Goal: Task Accomplishment & Management: Manage account settings

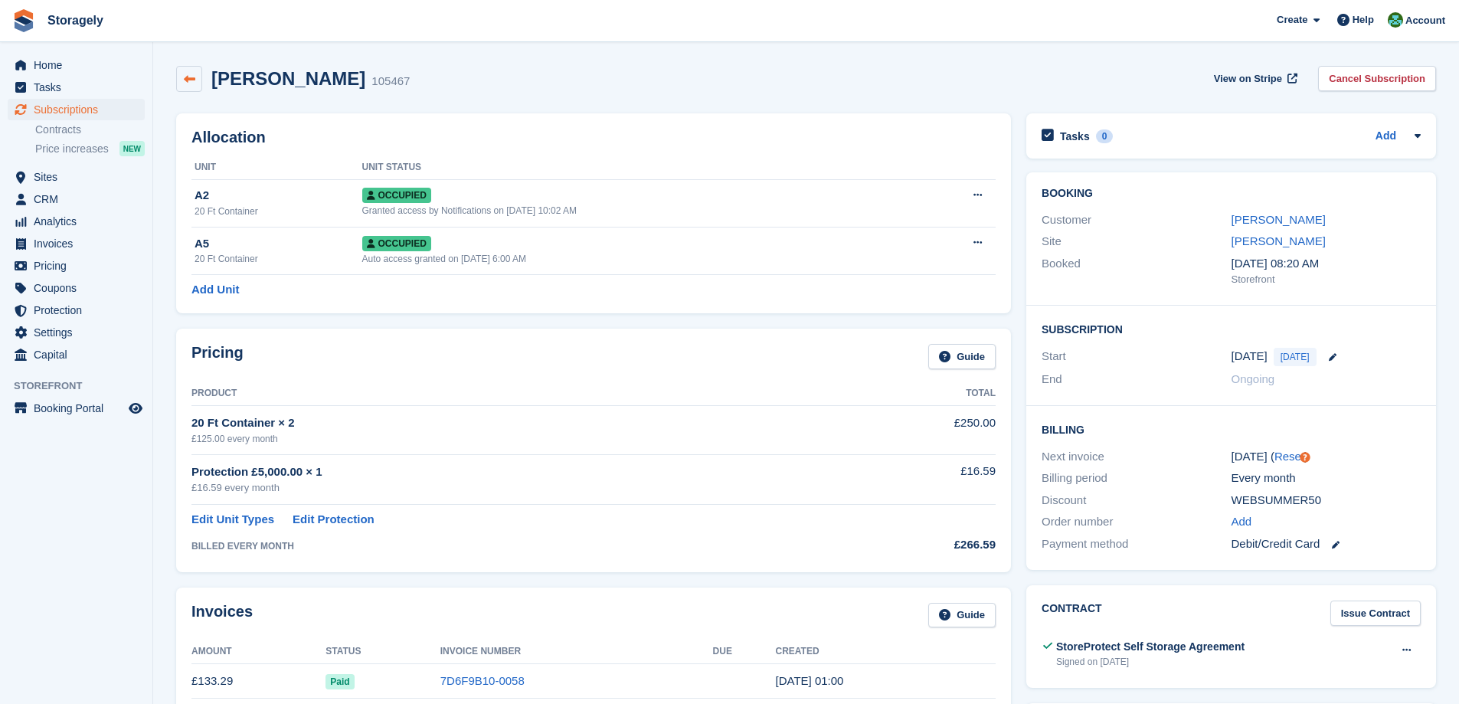
click at [194, 76] on icon at bounding box center [189, 79] width 11 height 11
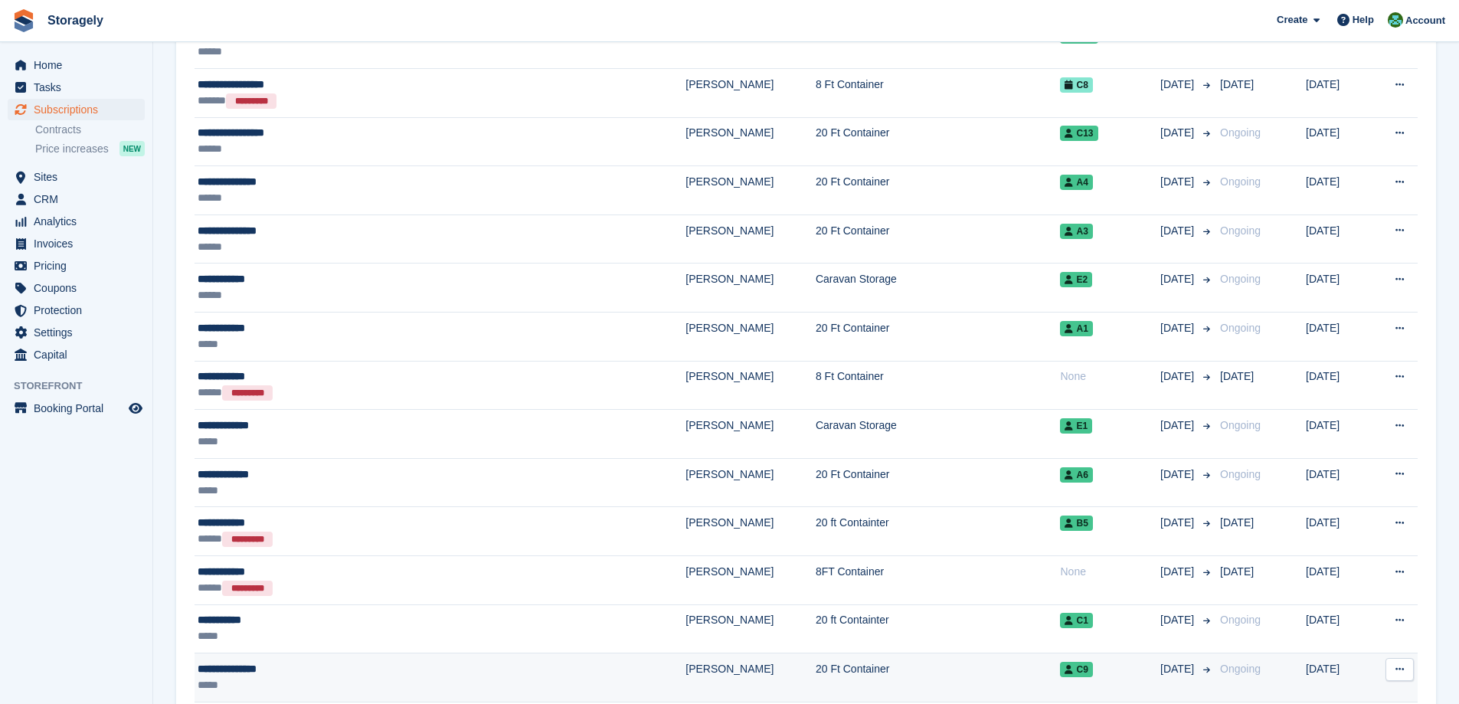
scroll to position [77, 0]
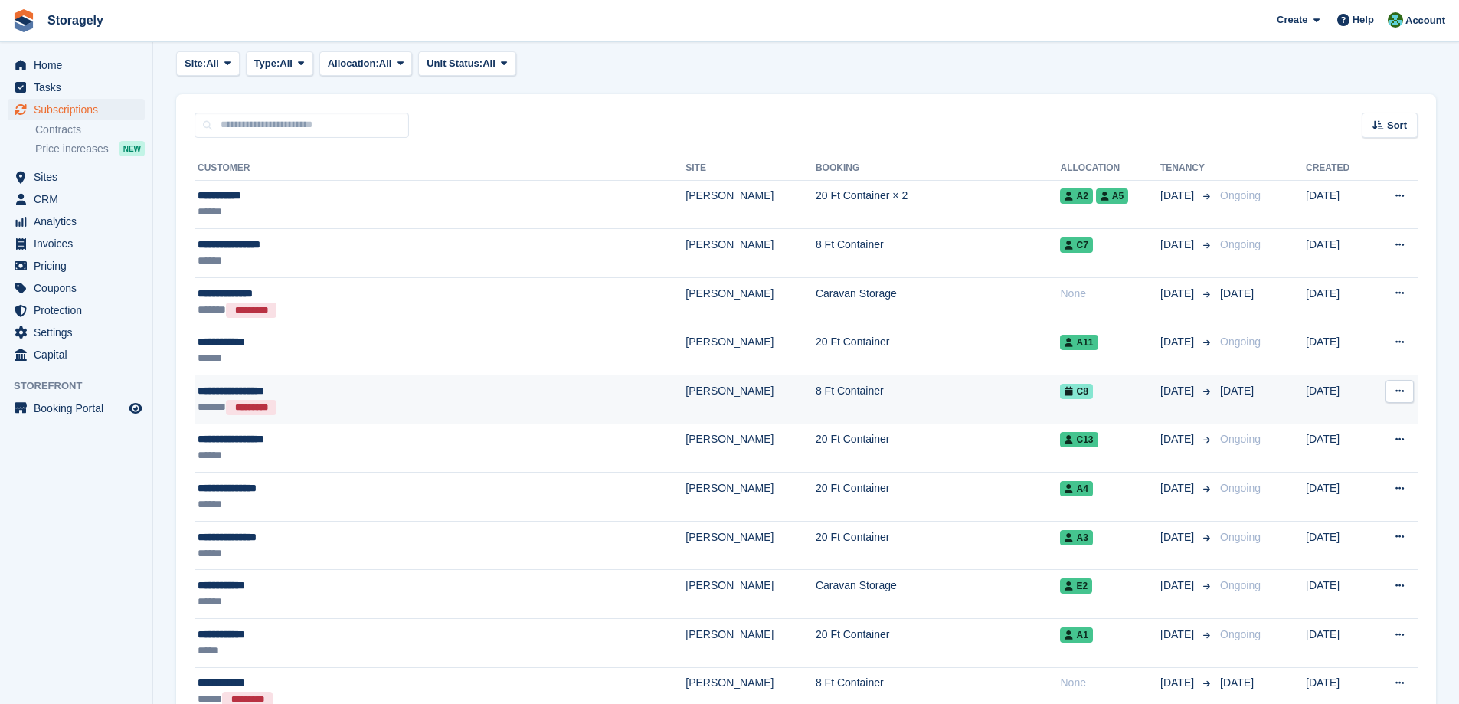
click at [355, 404] on div "****** *********" at bounding box center [363, 407] width 330 height 16
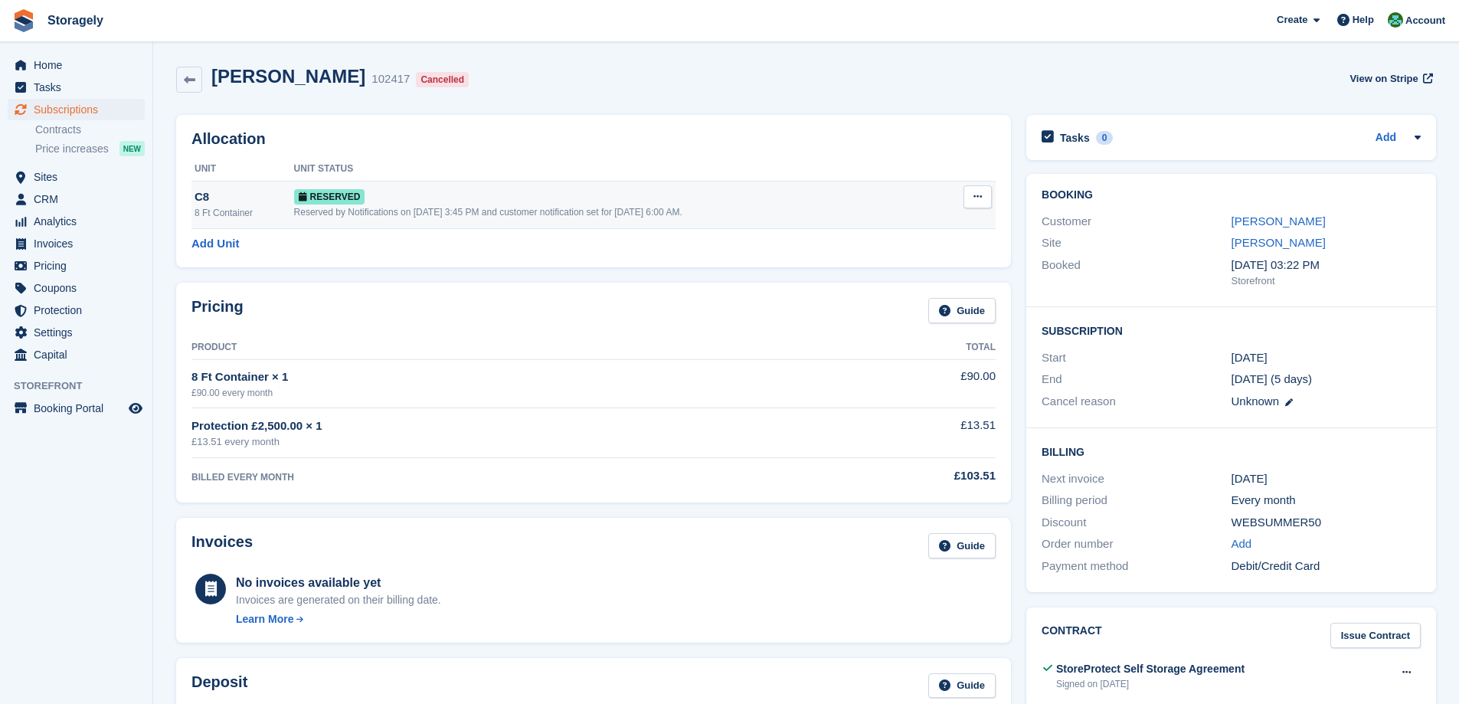
click at [984, 203] on button at bounding box center [978, 196] width 28 height 23
click at [918, 258] on p "Deallocate" at bounding box center [918, 260] width 133 height 20
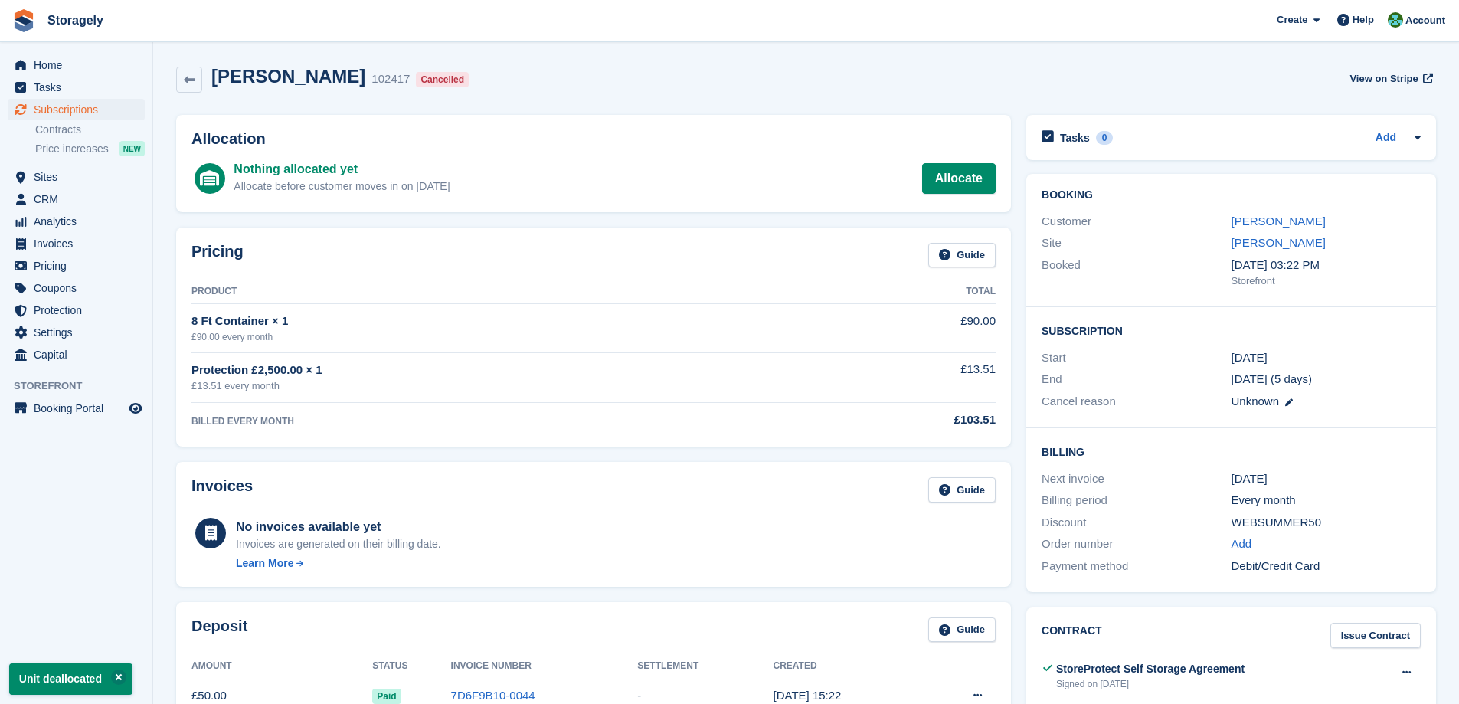
click at [548, 214] on div "Allocation Nothing allocated yet Allocate before customer moves in on 8 Sep All…" at bounding box center [594, 163] width 850 height 113
click at [58, 179] on span "Sites" at bounding box center [80, 176] width 92 height 21
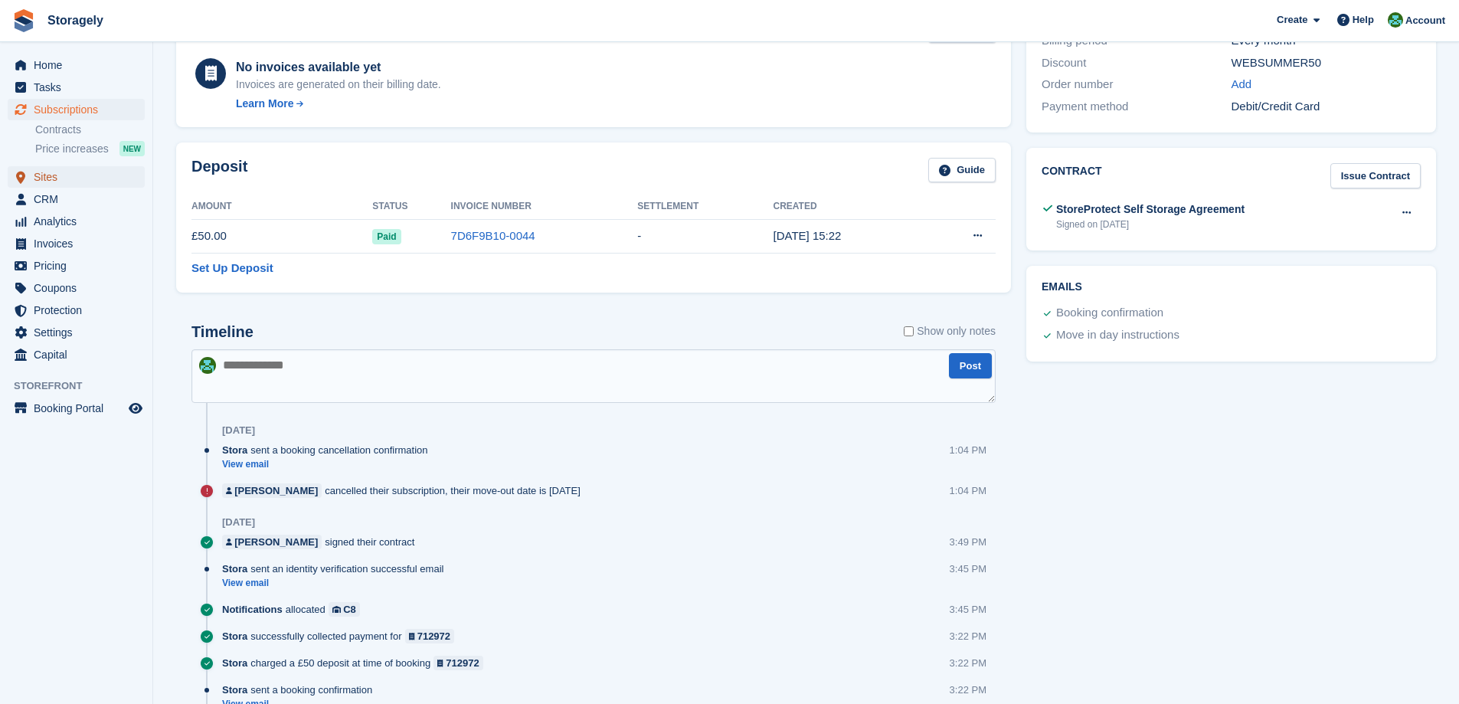
scroll to position [153, 0]
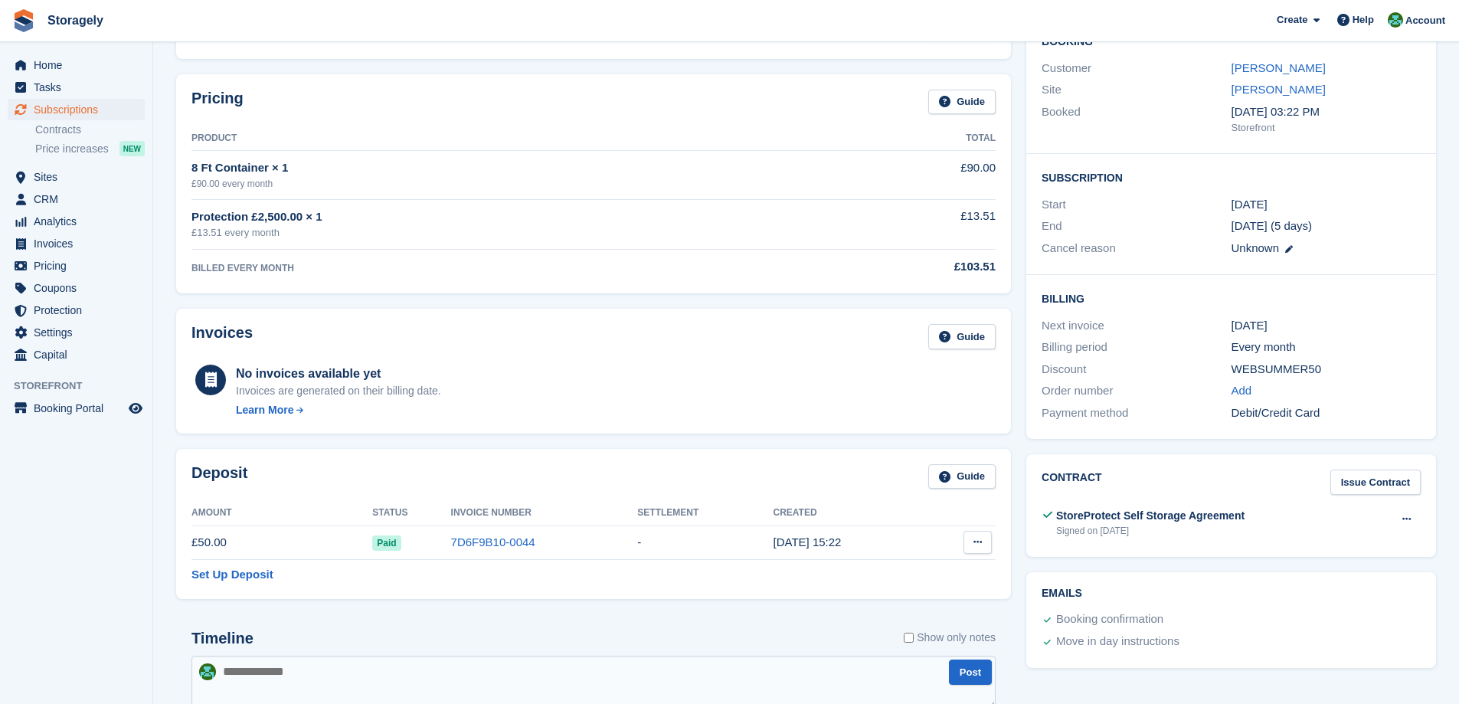
click at [981, 541] on icon at bounding box center [978, 542] width 8 height 10
click at [909, 571] on p "Settle deposit" at bounding box center [918, 572] width 133 height 20
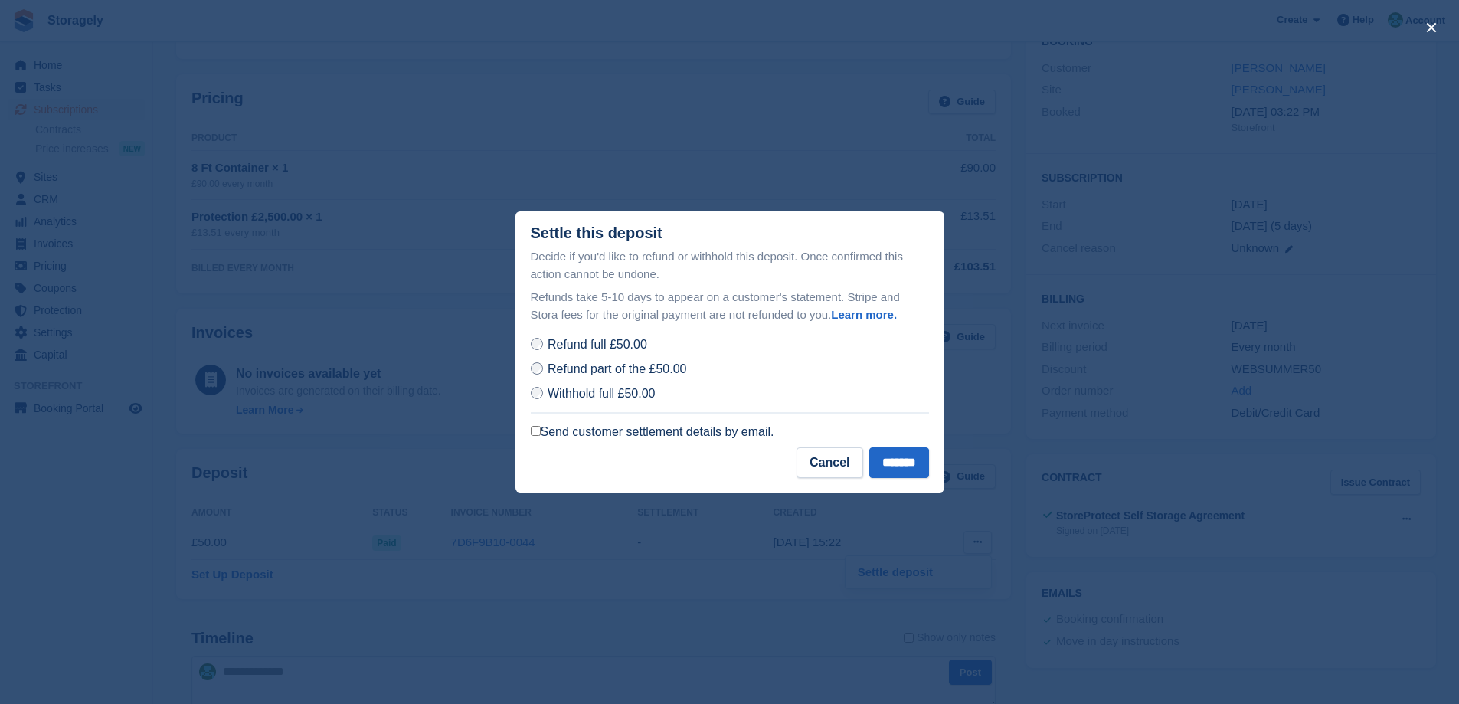
click at [610, 434] on label "Send customer settlement details by email." at bounding box center [653, 431] width 244 height 15
click at [581, 303] on p "Refunds take 5-10 days to appear on a customer's statement. Stripe and Stora fe…" at bounding box center [730, 306] width 398 height 34
drag, startPoint x: 585, startPoint y: 301, endPoint x: 637, endPoint y: 301, distance: 52.1
click at [637, 301] on p "Refunds take 5-10 days to appear on a customer's statement. Stripe and Stora fe…" at bounding box center [730, 306] width 398 height 34
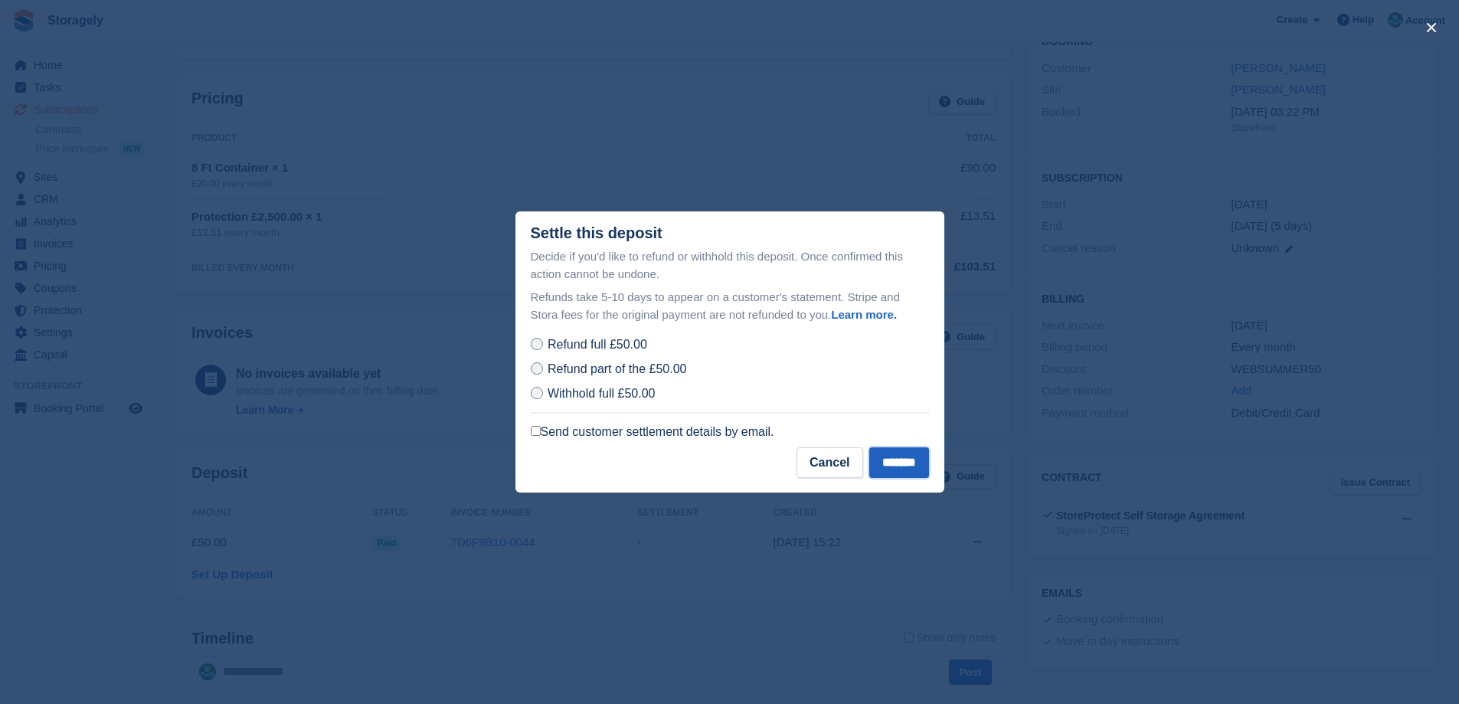
click at [888, 460] on input "*******" at bounding box center [899, 462] width 60 height 31
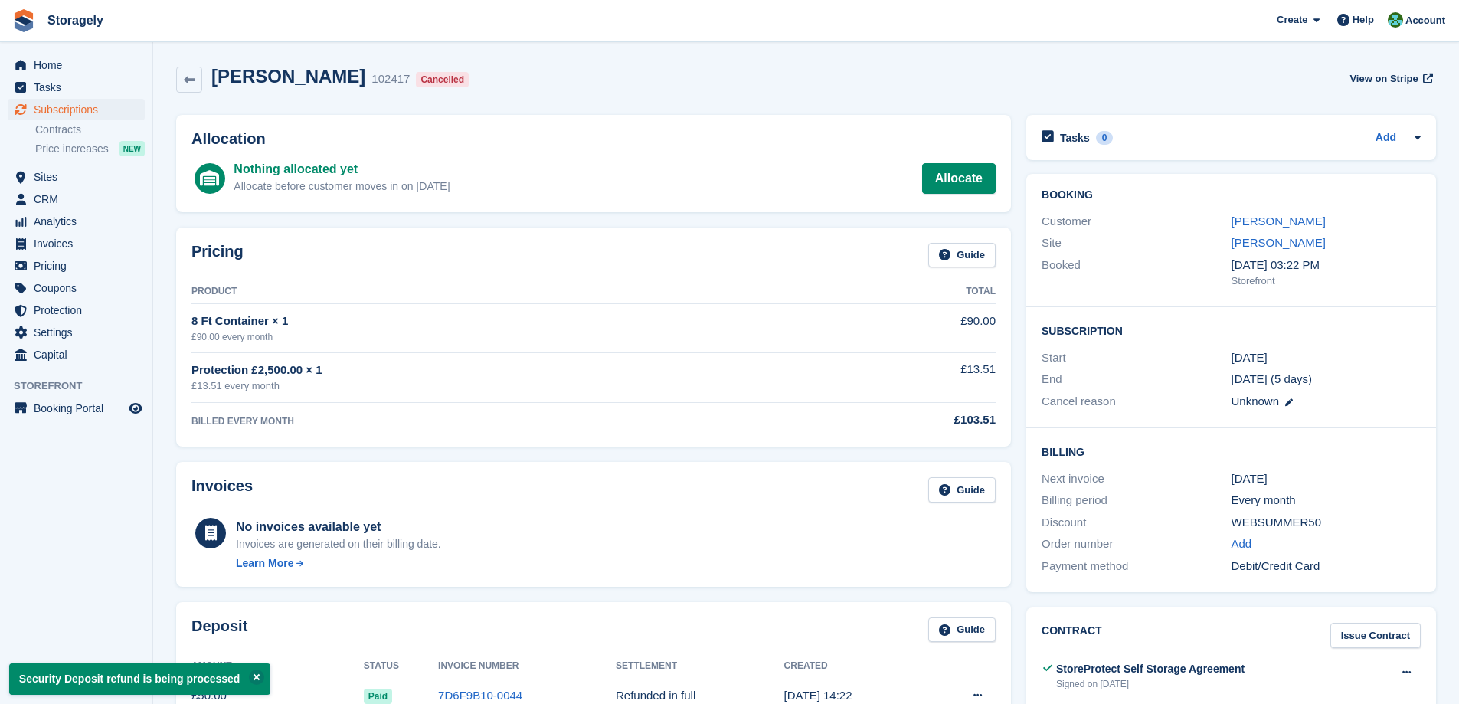
scroll to position [306, 0]
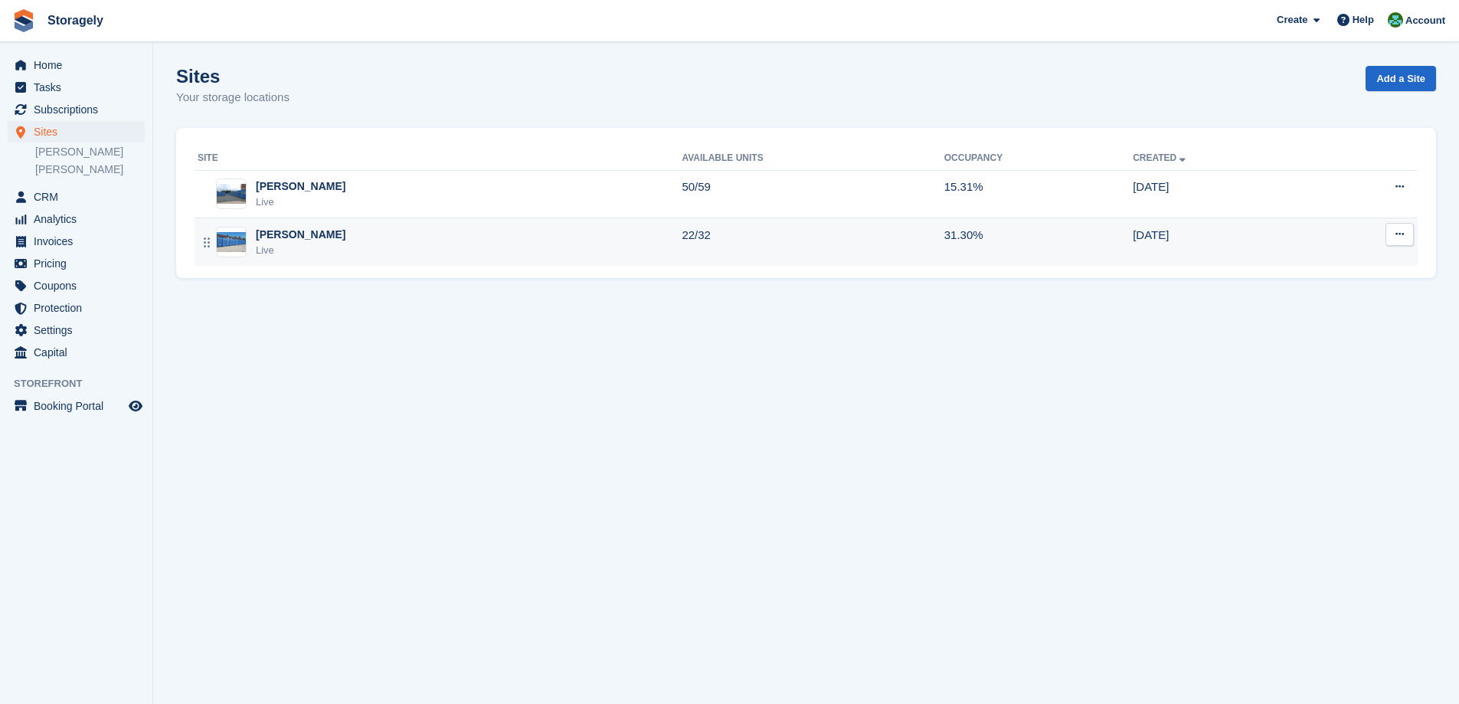
click at [302, 240] on div "Preston Live" at bounding box center [440, 242] width 484 height 31
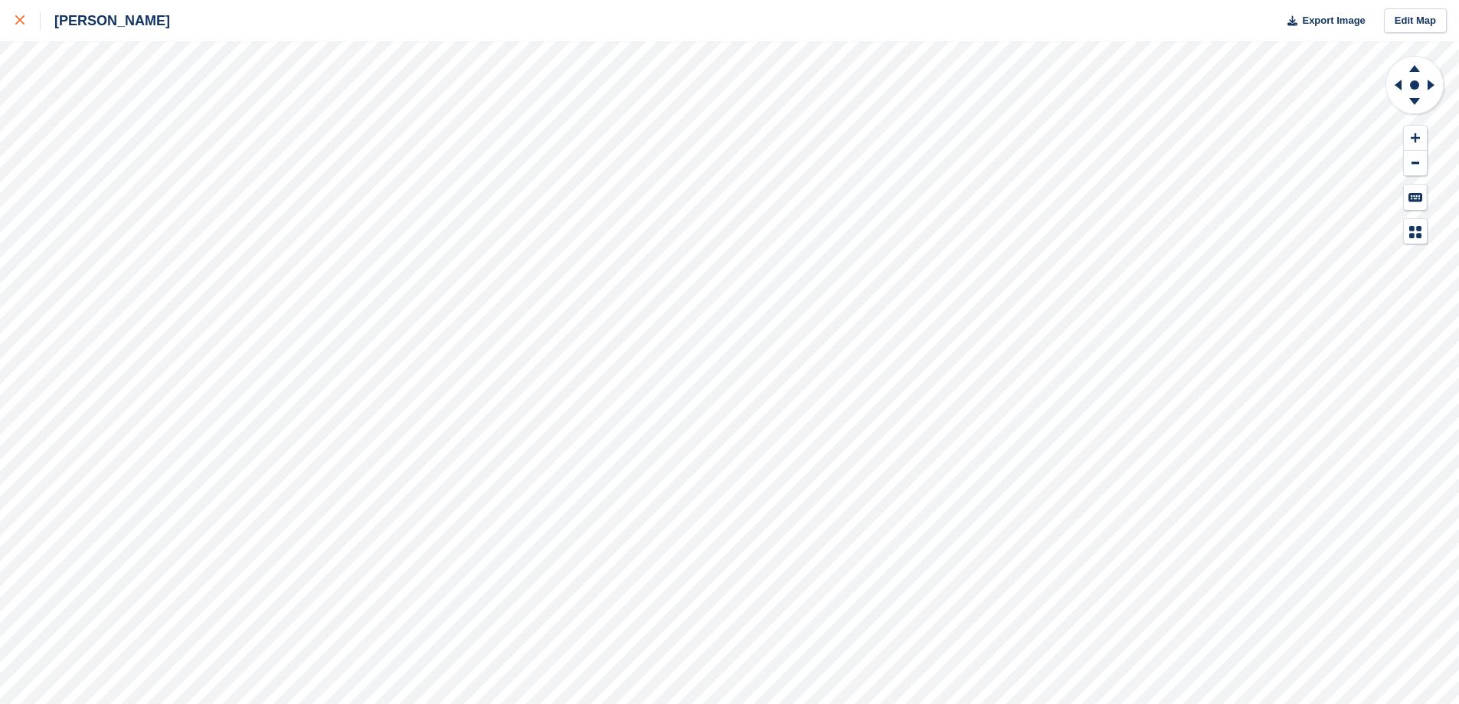
click at [27, 22] on div at bounding box center [27, 20] width 25 height 18
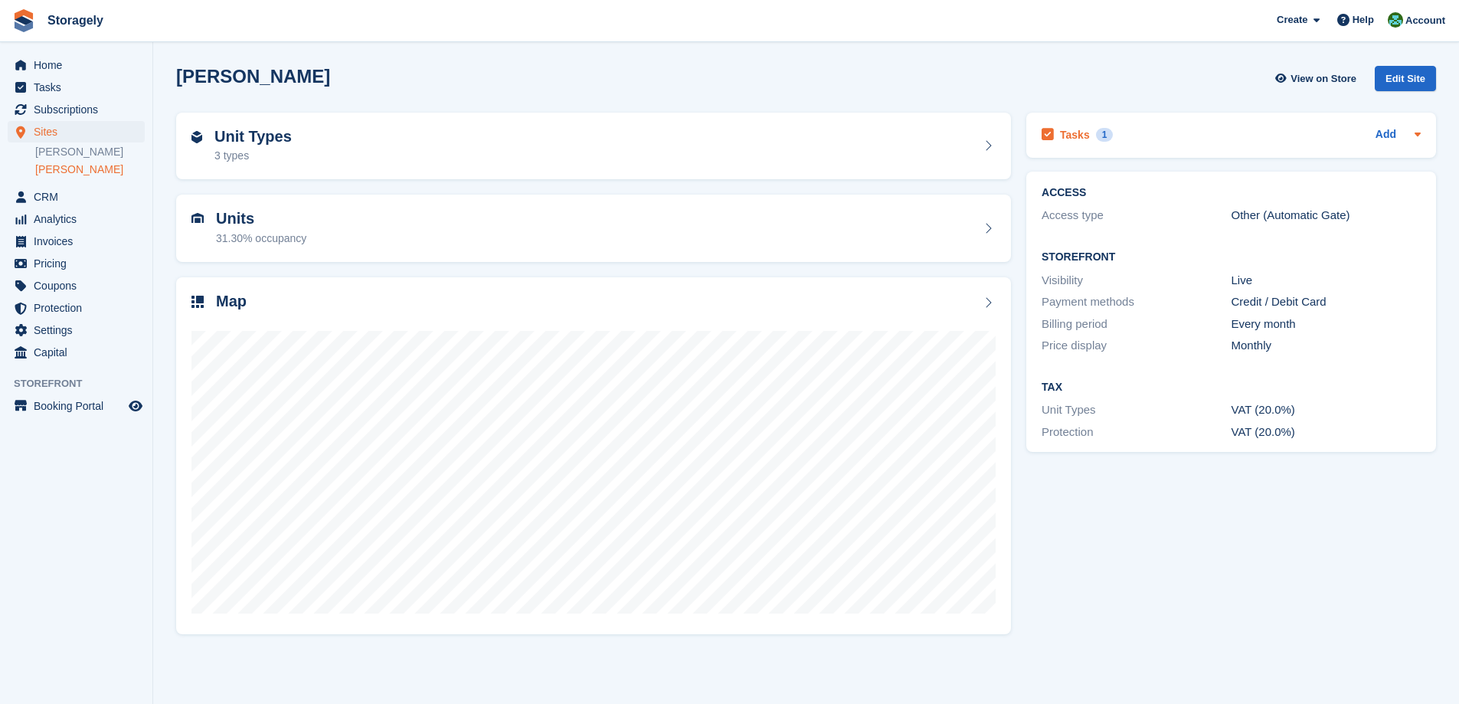
click at [1125, 136] on div "Tasks 1 Add" at bounding box center [1231, 135] width 379 height 21
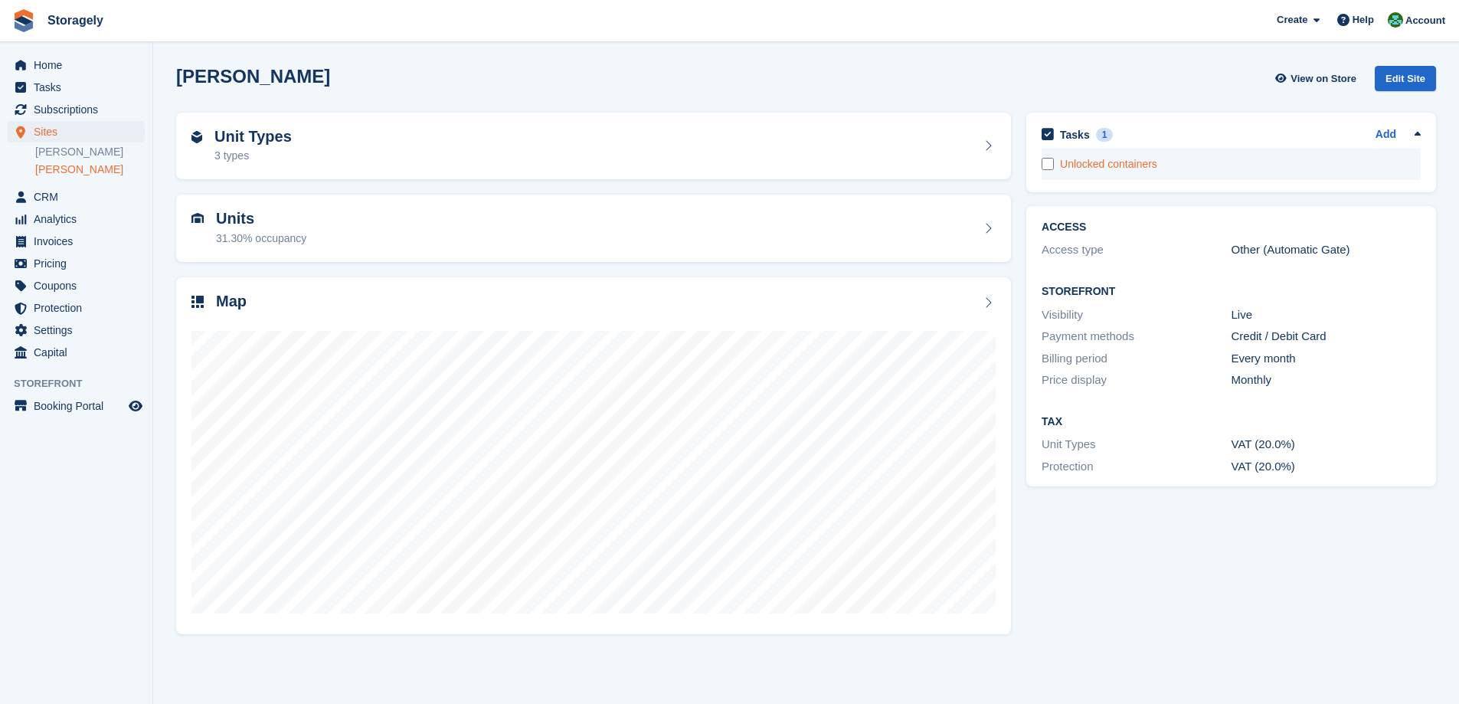
click at [1101, 159] on div "Unlocked containers" at bounding box center [1240, 164] width 361 height 16
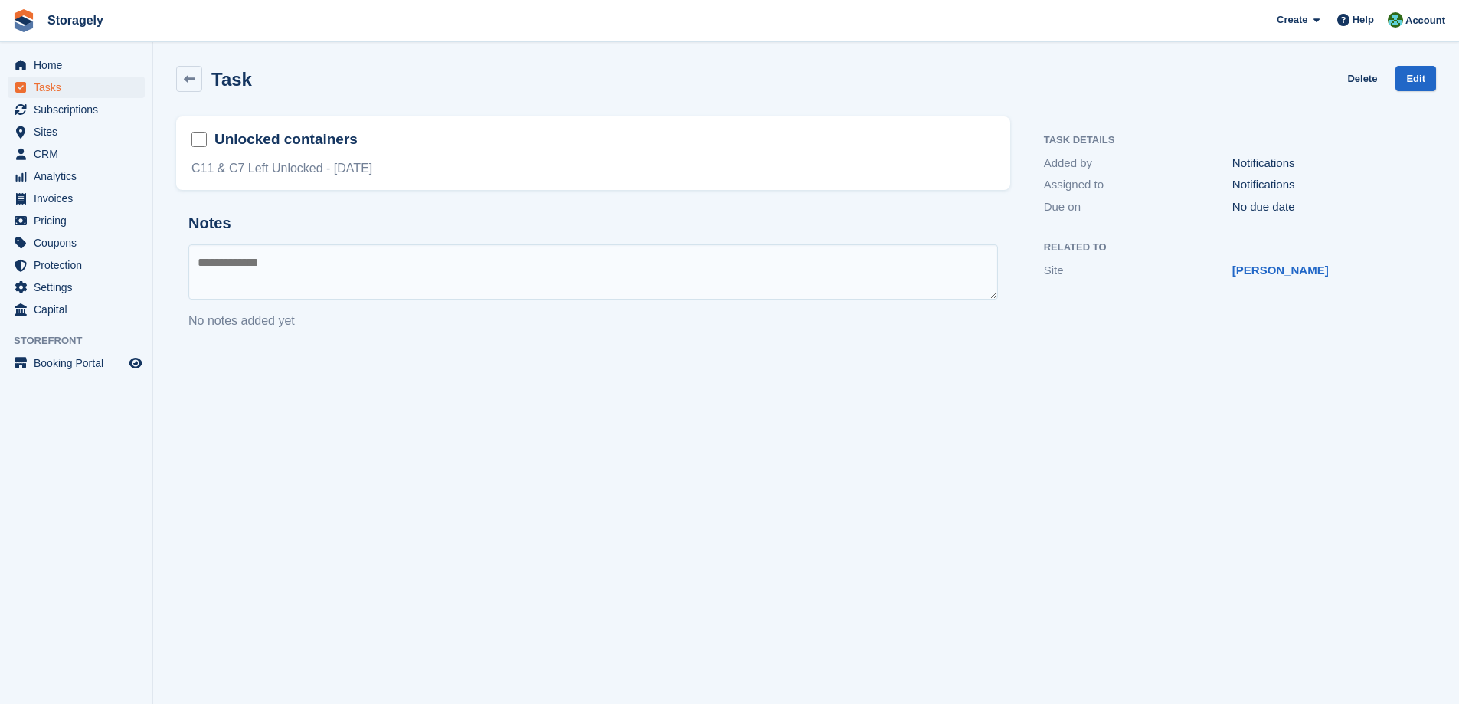
click at [308, 165] on div "C11 & C7 Left Unlocked - 21/08/2025" at bounding box center [593, 168] width 804 height 18
click at [1419, 80] on link "Edit" at bounding box center [1416, 78] width 41 height 25
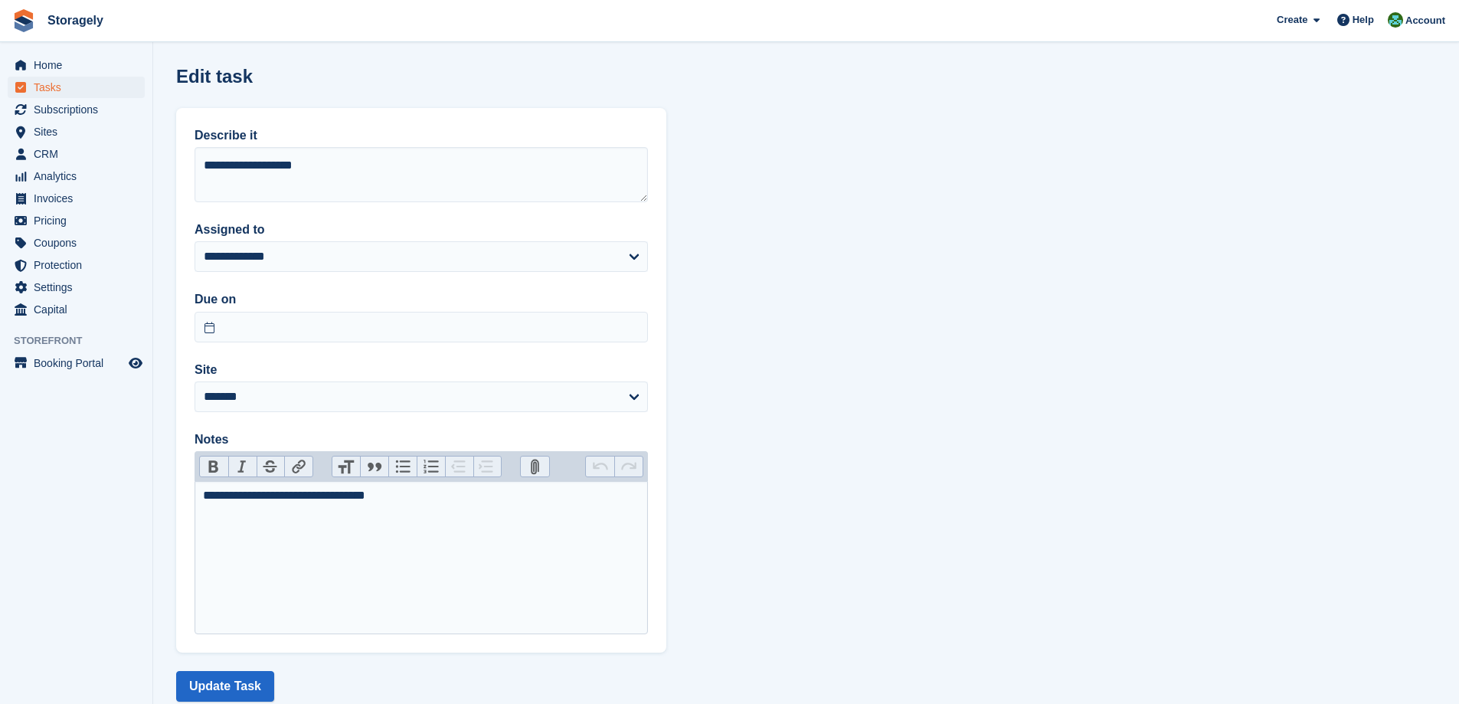
click at [251, 495] on div "**********" at bounding box center [421, 495] width 437 height 18
click at [348, 500] on div "**********" at bounding box center [421, 495] width 437 height 18
drag, startPoint x: 348, startPoint y: 500, endPoint x: 412, endPoint y: 498, distance: 64.4
click at [412, 498] on div "**********" at bounding box center [421, 495] width 437 height 18
type trix-editor "**********"
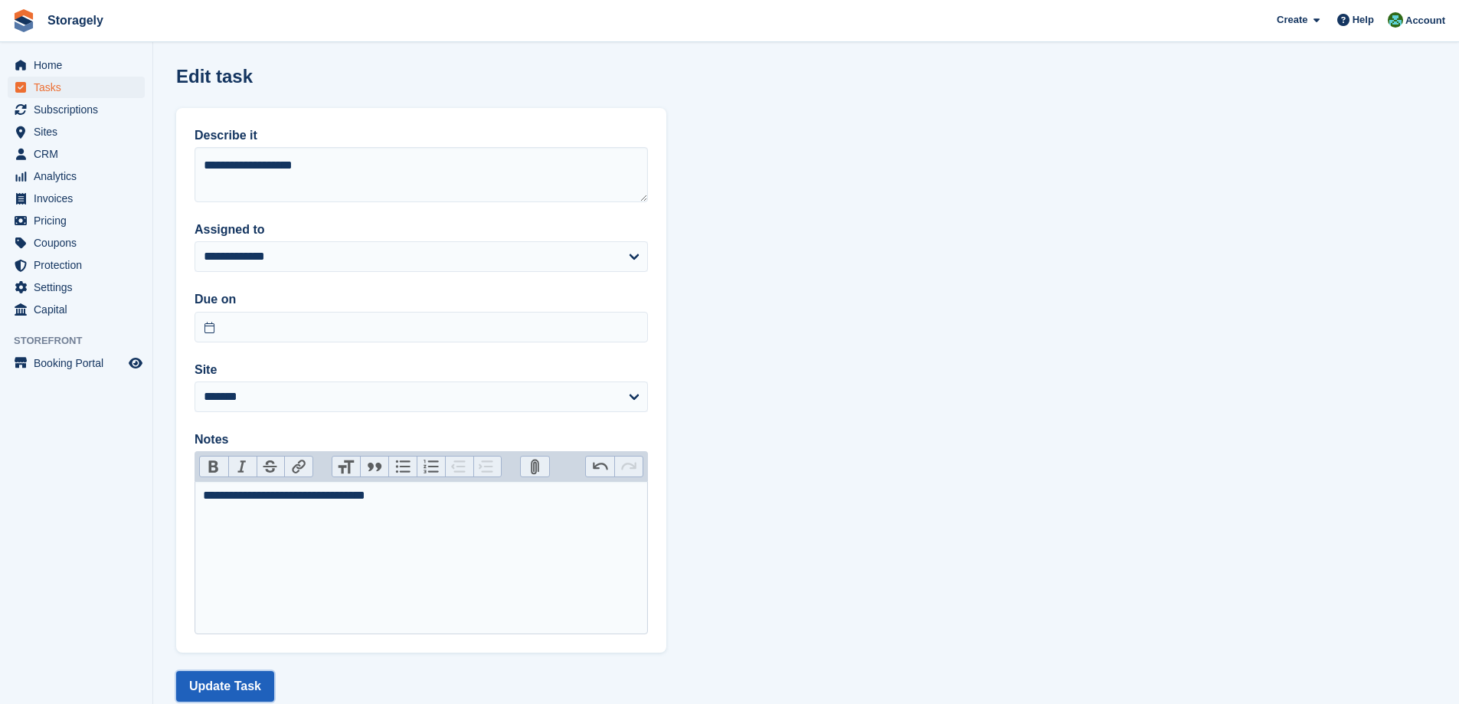
click at [228, 696] on button "Update Task" at bounding box center [225, 686] width 98 height 31
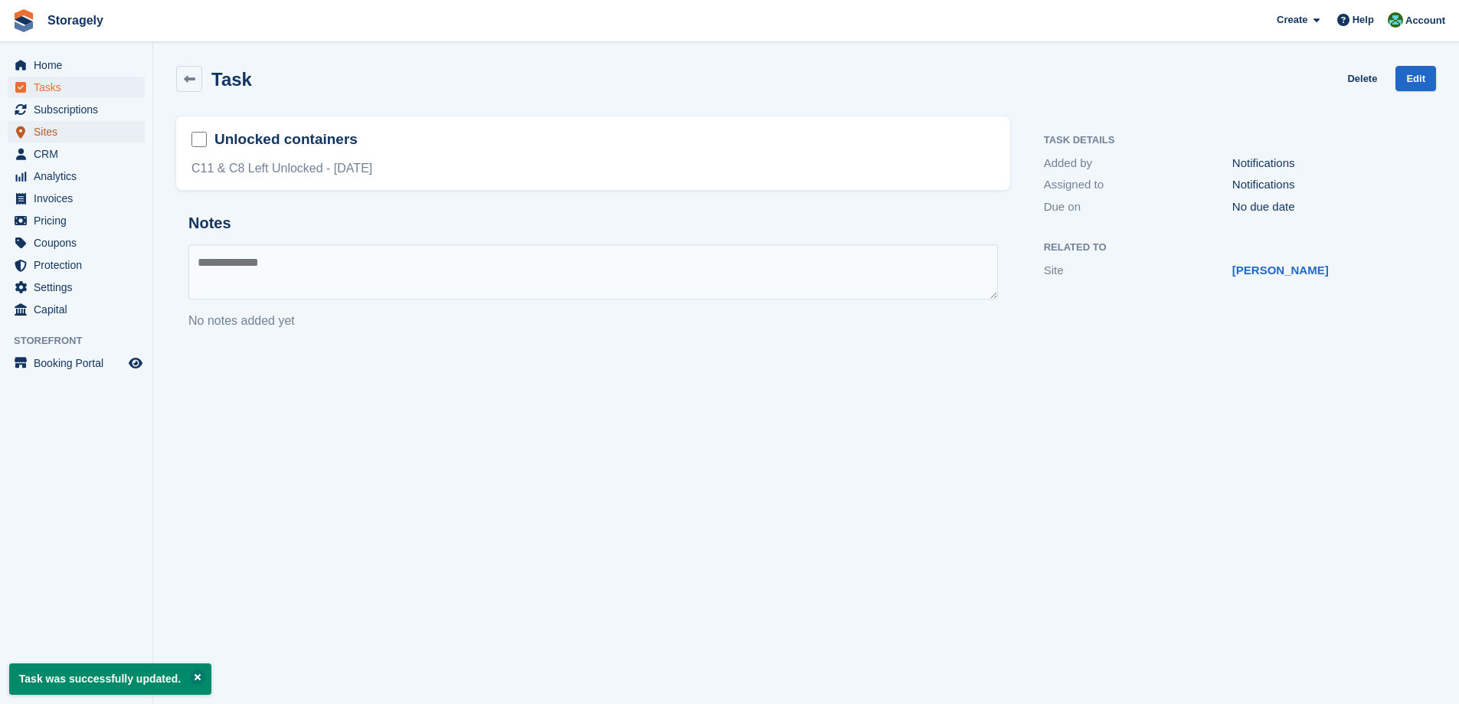
click at [54, 128] on span "Sites" at bounding box center [80, 131] width 92 height 21
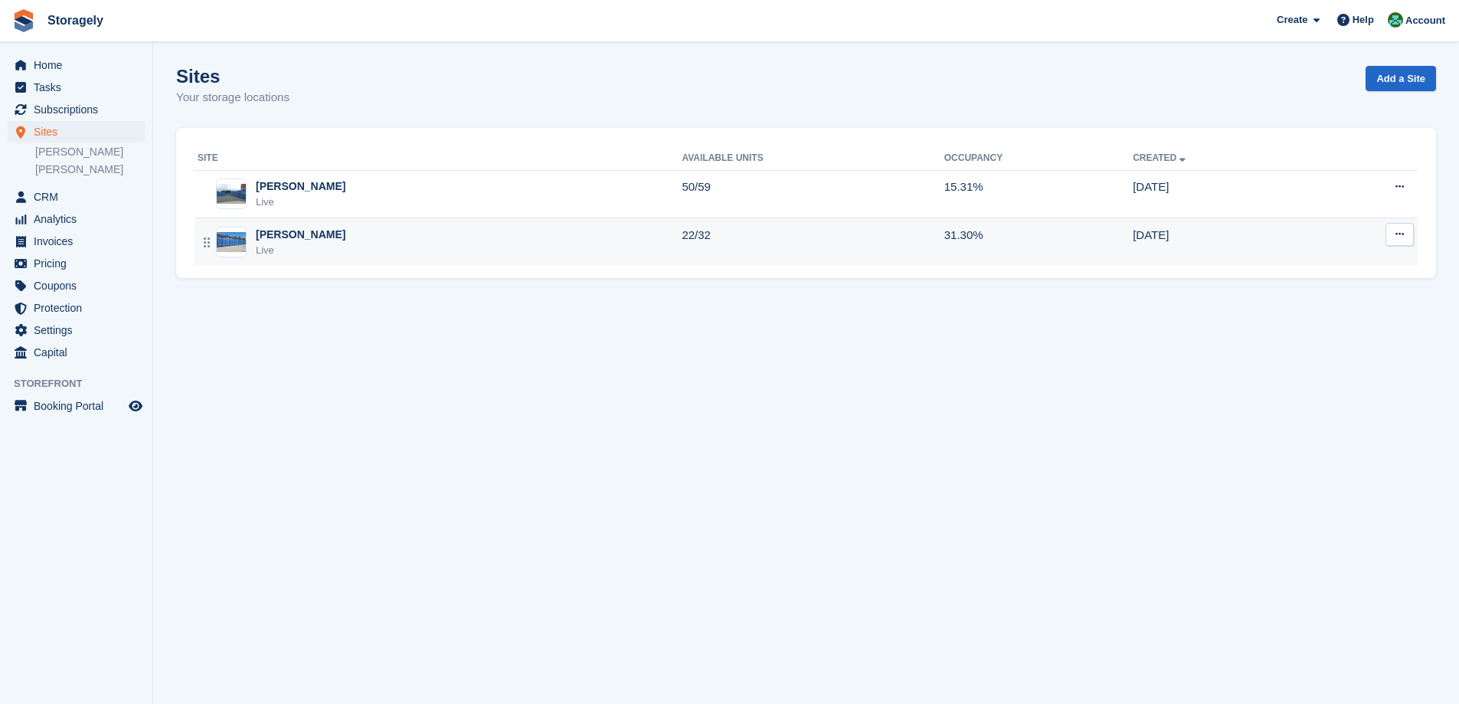
click at [301, 246] on div "Preston Live" at bounding box center [440, 242] width 484 height 31
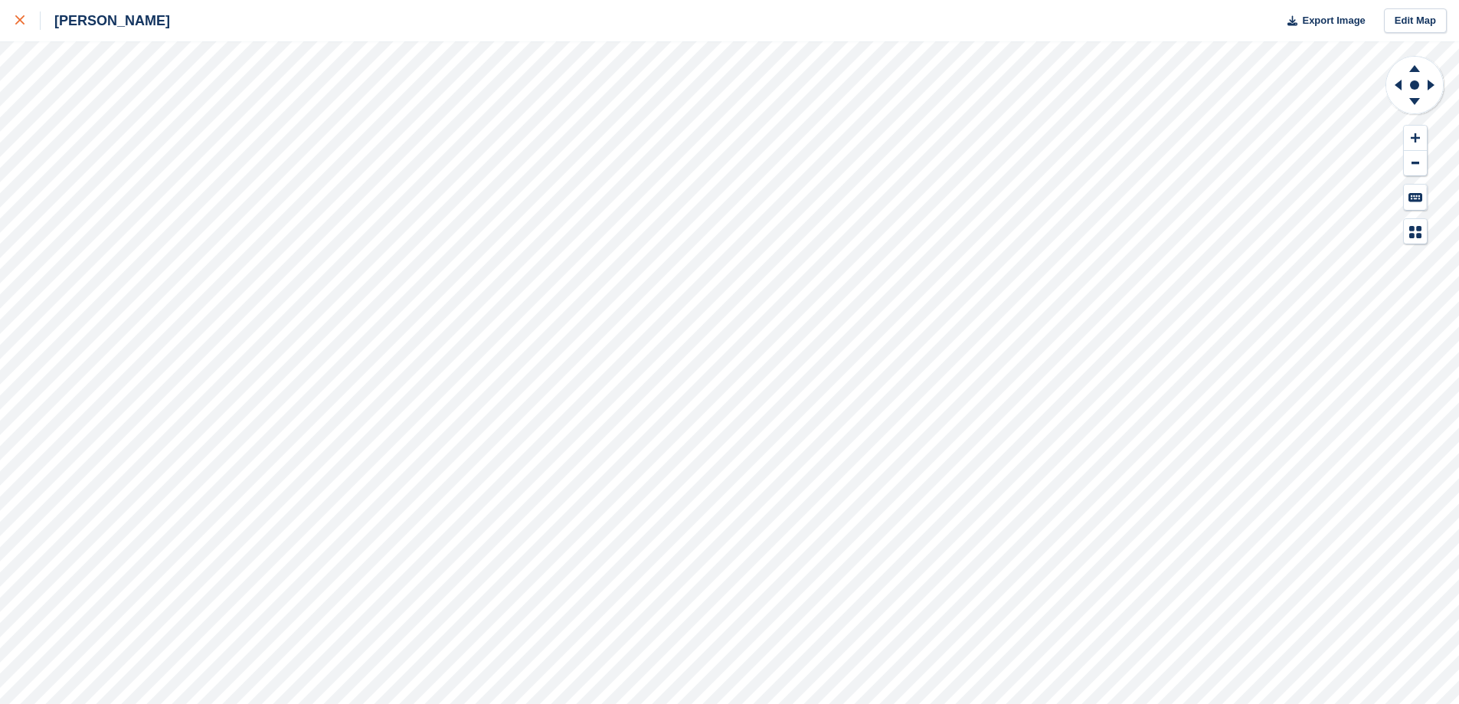
click at [25, 24] on div at bounding box center [27, 20] width 25 height 18
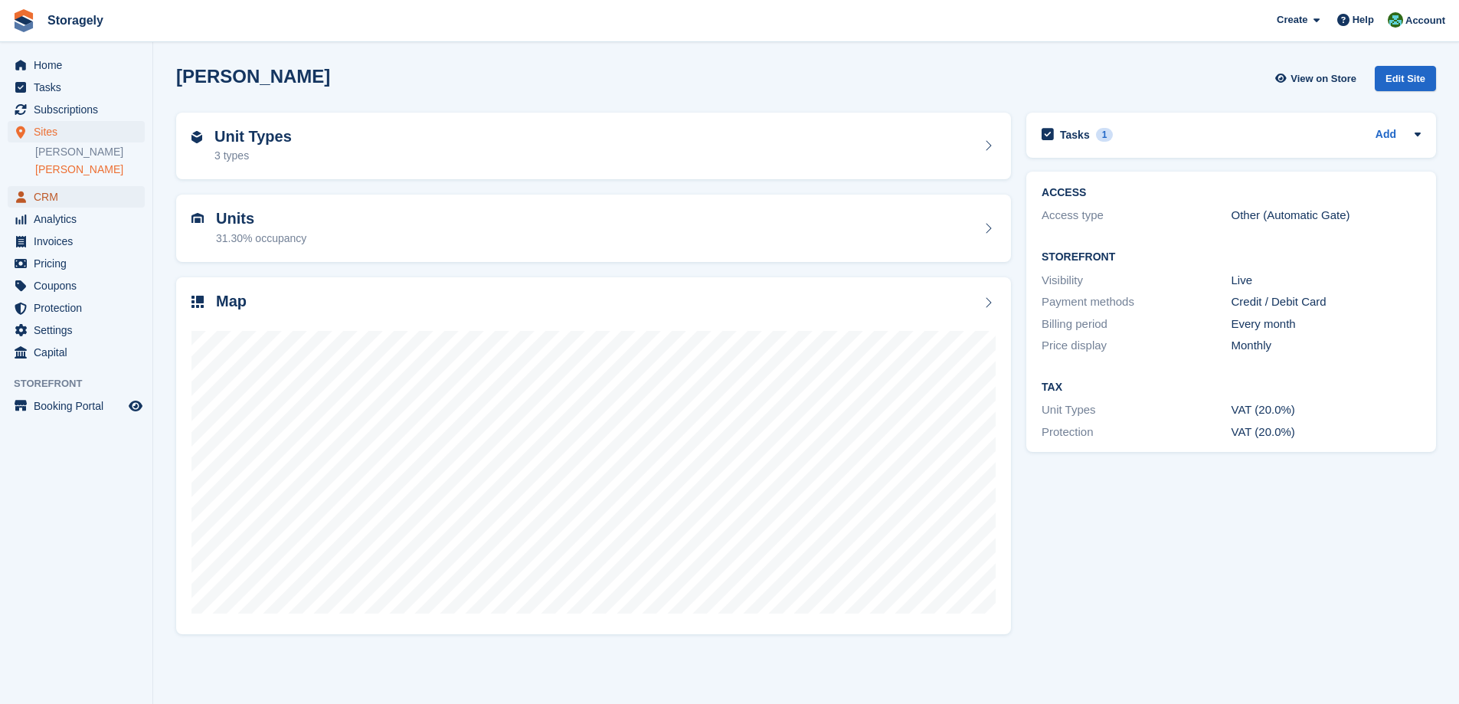
click at [45, 193] on span "CRM" at bounding box center [80, 196] width 92 height 21
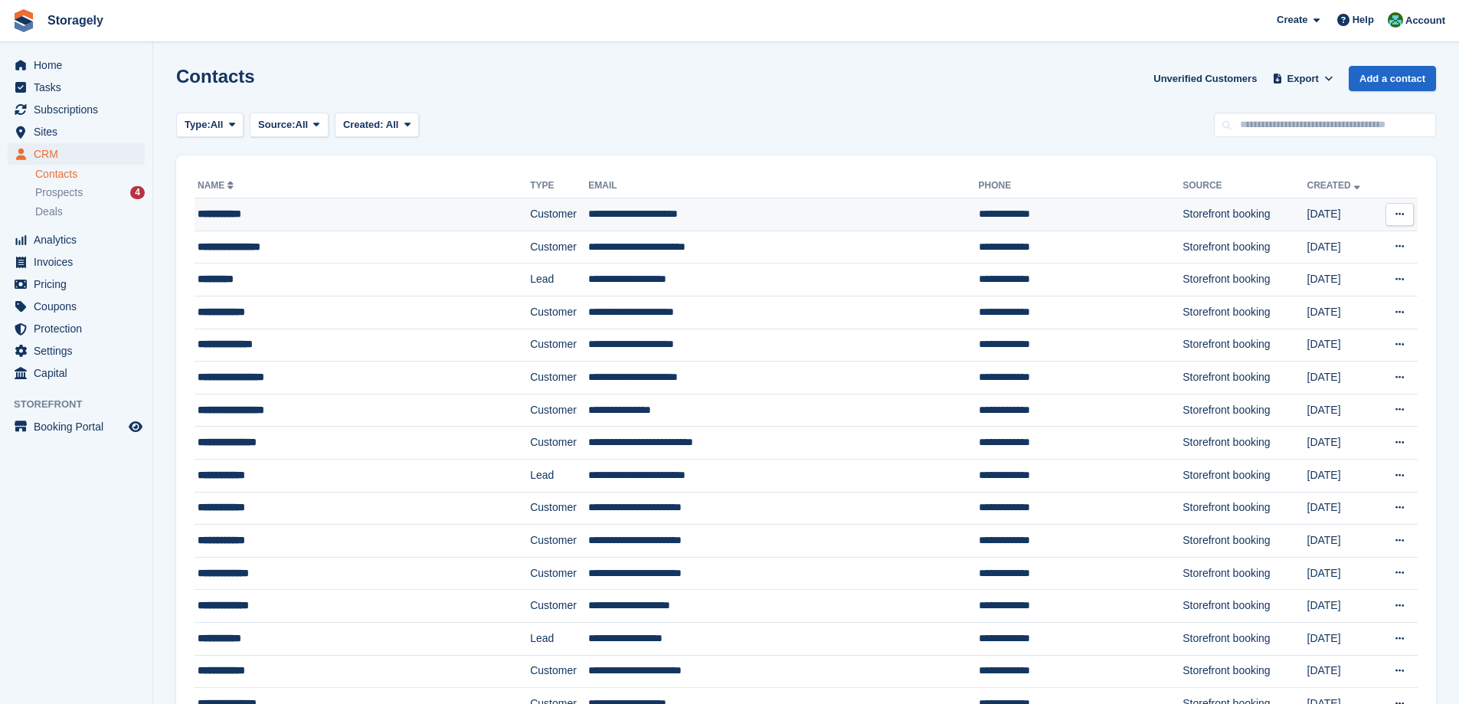
click at [284, 213] on div "**********" at bounding box center [330, 214] width 264 height 16
click at [257, 378] on div "**********" at bounding box center [330, 377] width 264 height 16
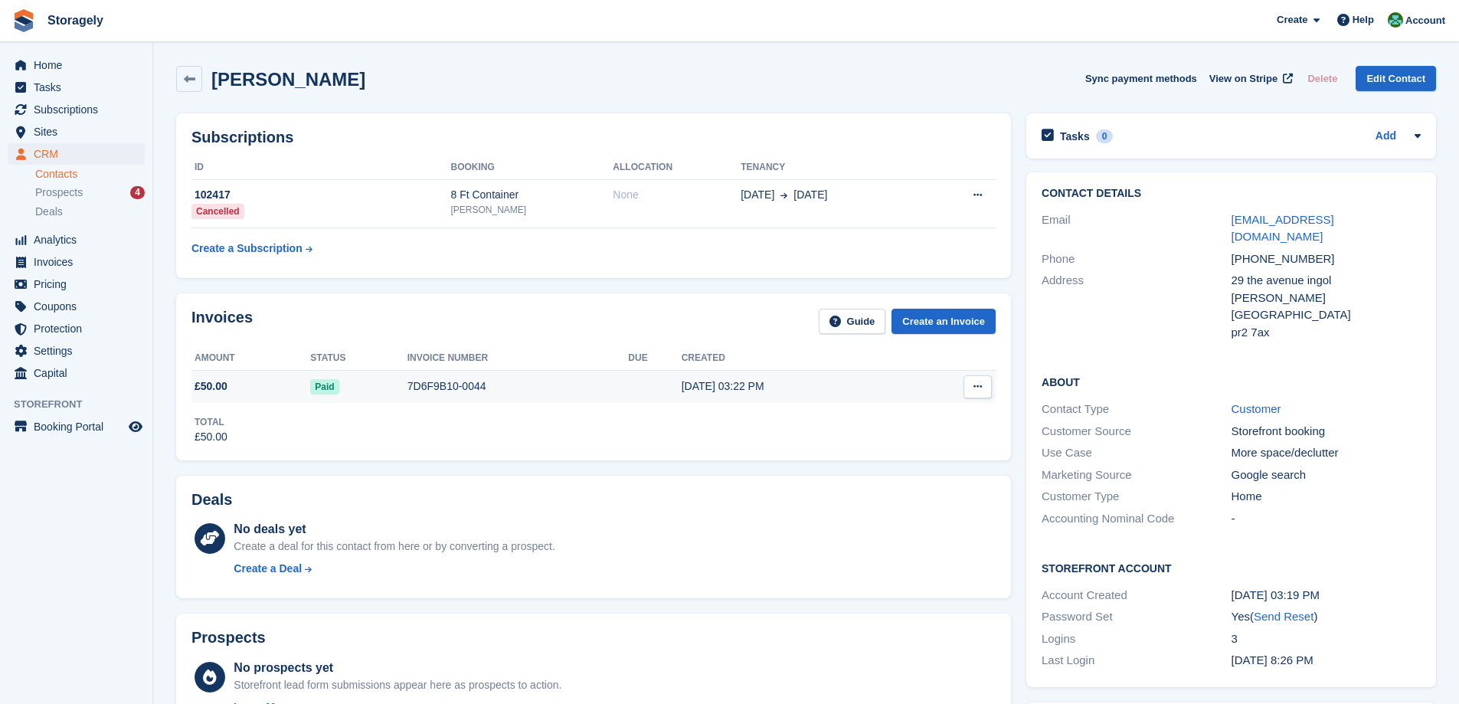
click at [977, 385] on icon at bounding box center [978, 386] width 8 height 10
click at [810, 387] on div "19 Aug, 03:22 PM" at bounding box center [795, 386] width 227 height 16
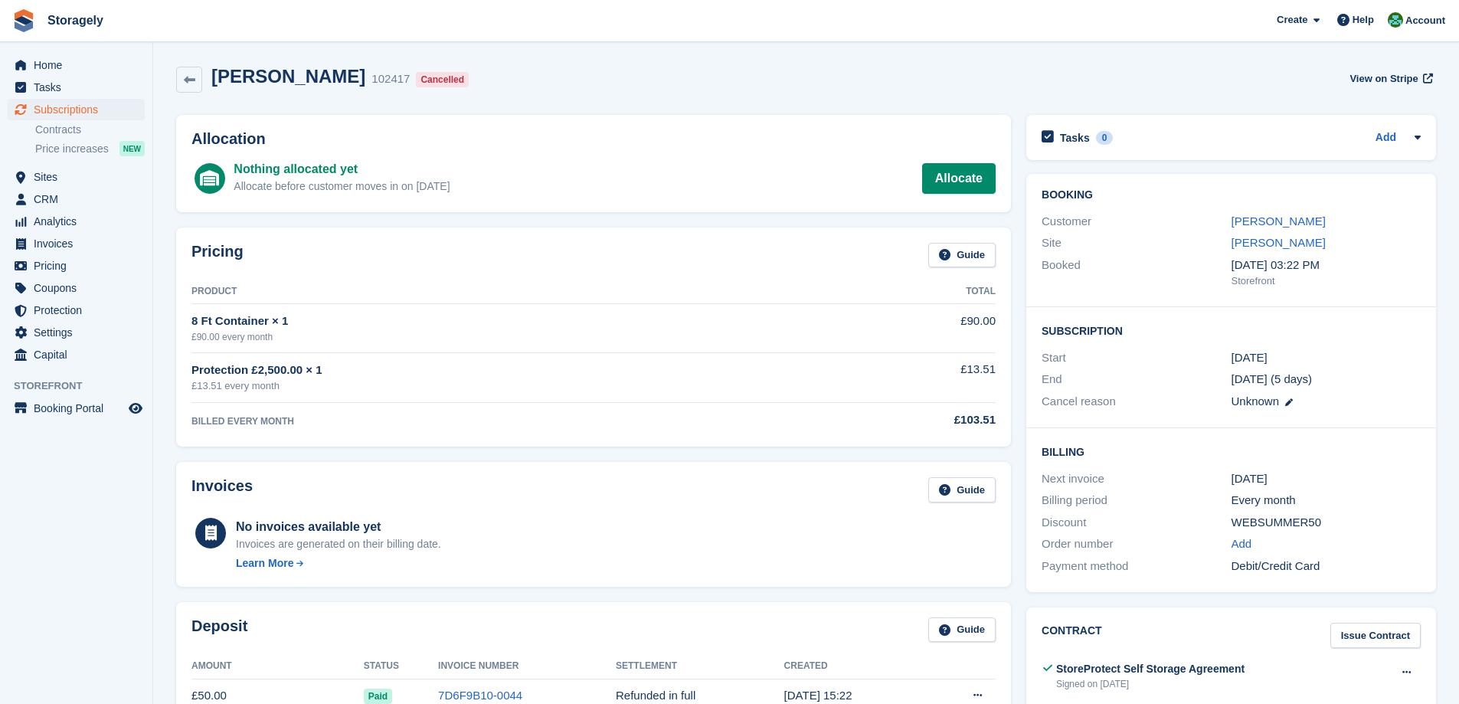
scroll to position [234, 0]
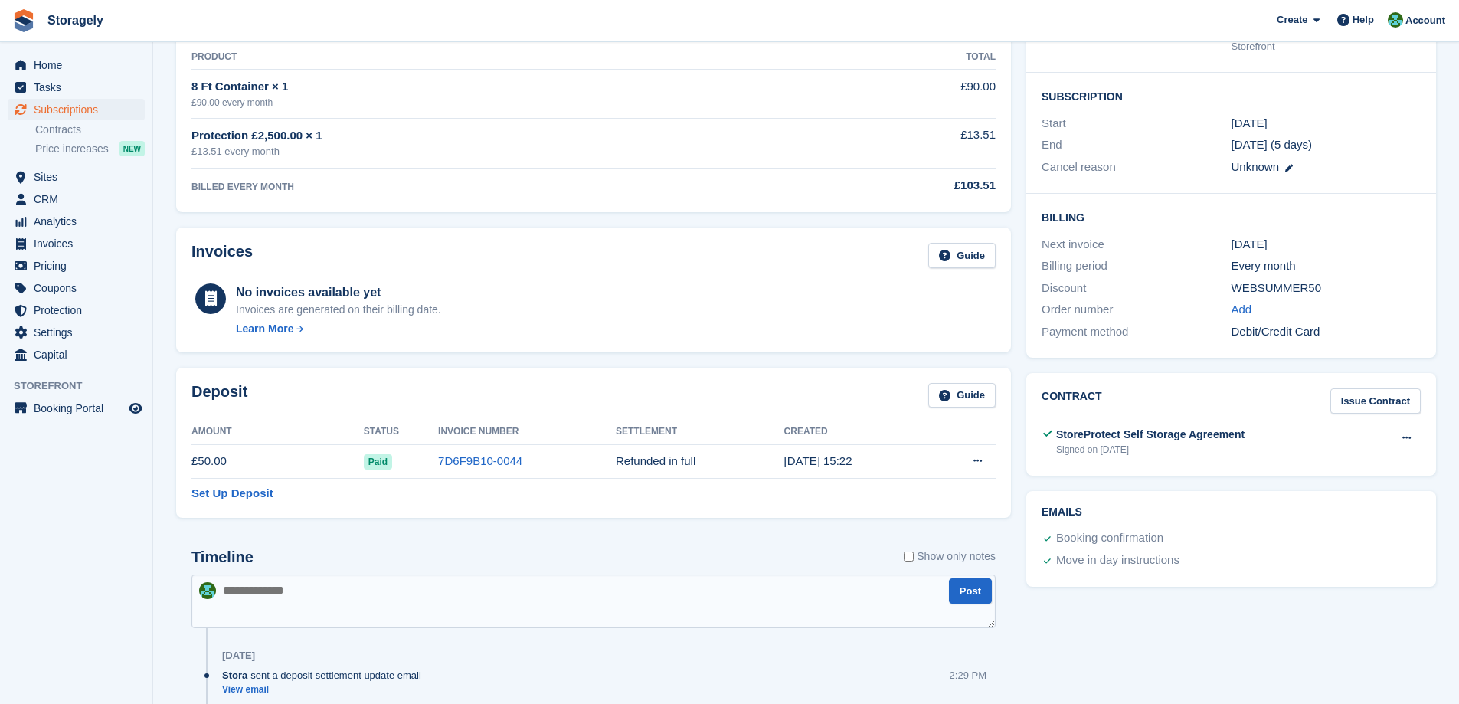
click at [637, 466] on td "Refunded in full" at bounding box center [700, 461] width 169 height 34
drag, startPoint x: 637, startPoint y: 466, endPoint x: 679, endPoint y: 466, distance: 42.1
click at [679, 466] on td "Refunded in full" at bounding box center [700, 461] width 169 height 34
click at [681, 493] on table "Amount Status Invoice Number Settlement Created £50.00 Paid 7D6F9B10-0044 Refun…" at bounding box center [593, 461] width 804 height 82
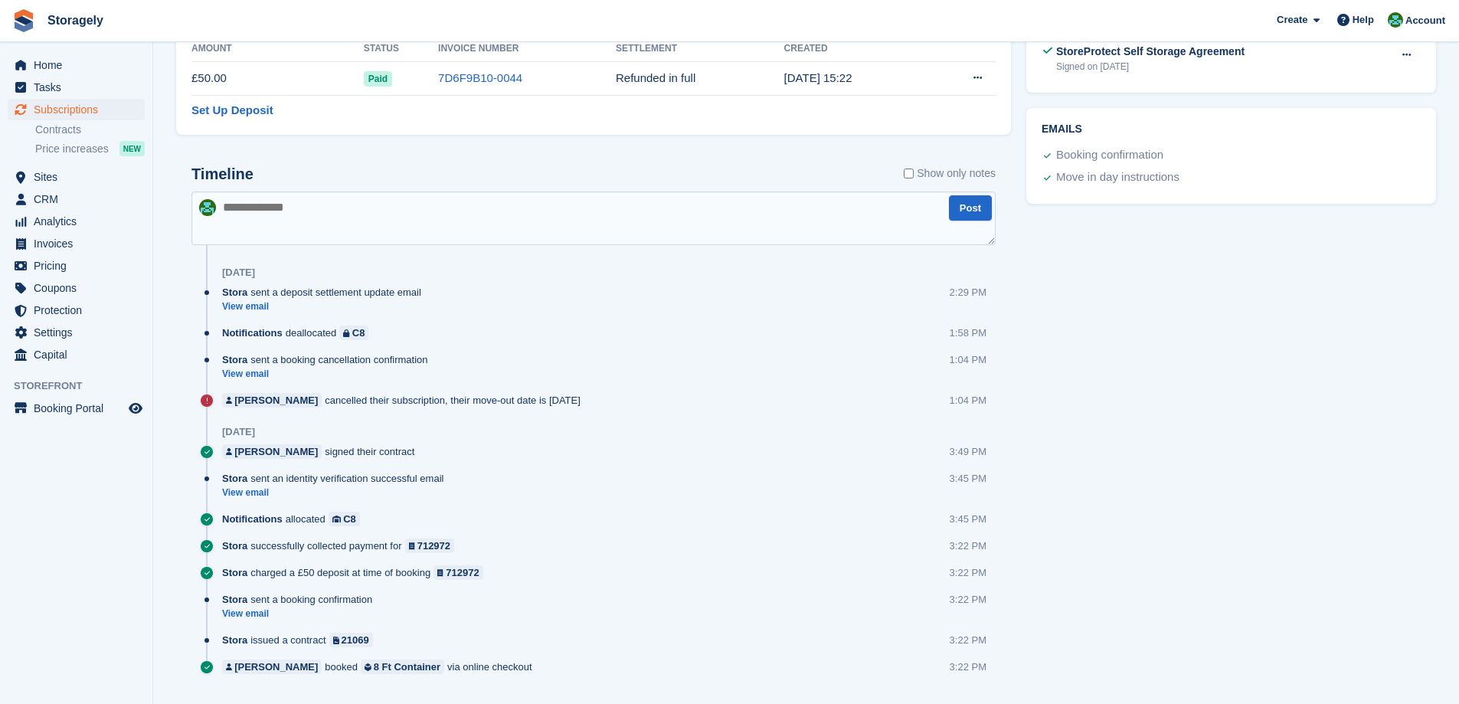
scroll to position [653, 0]
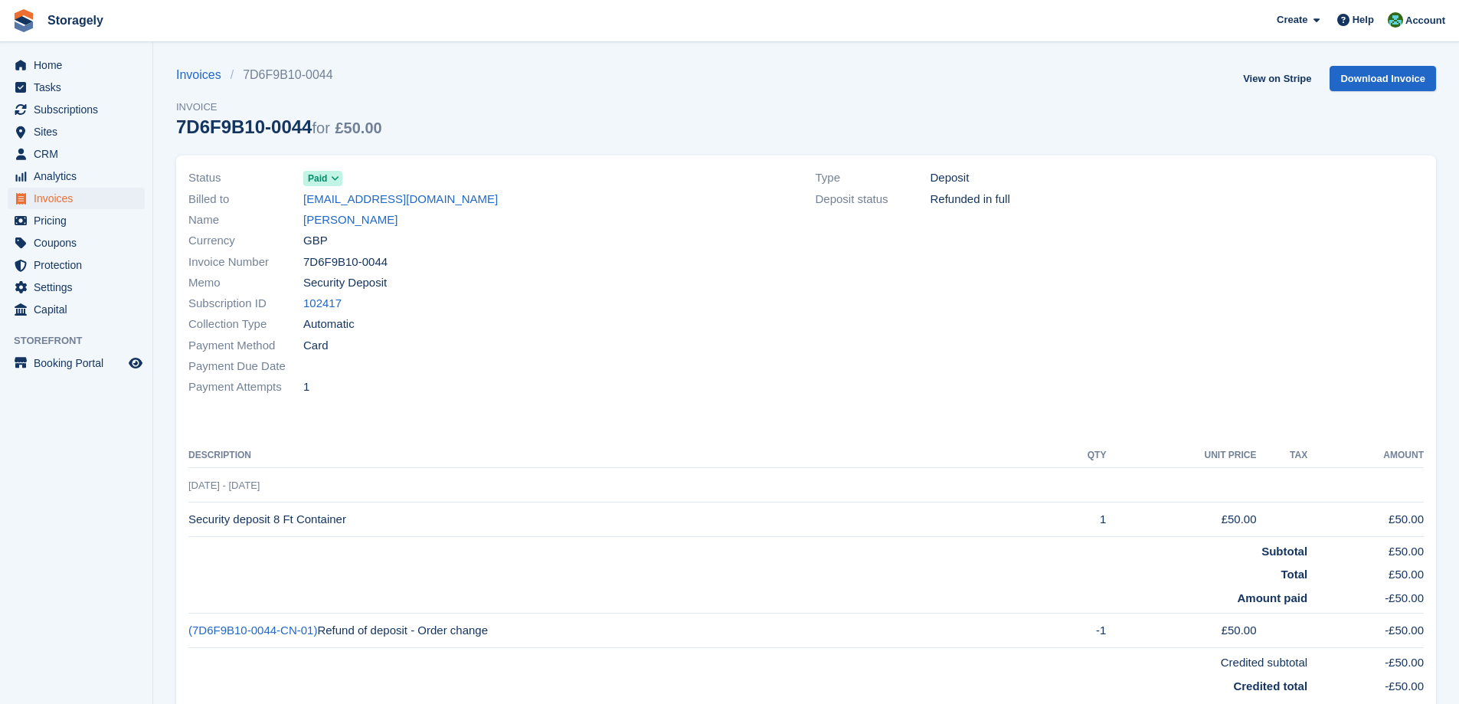
click at [329, 178] on span at bounding box center [335, 178] width 12 height 12
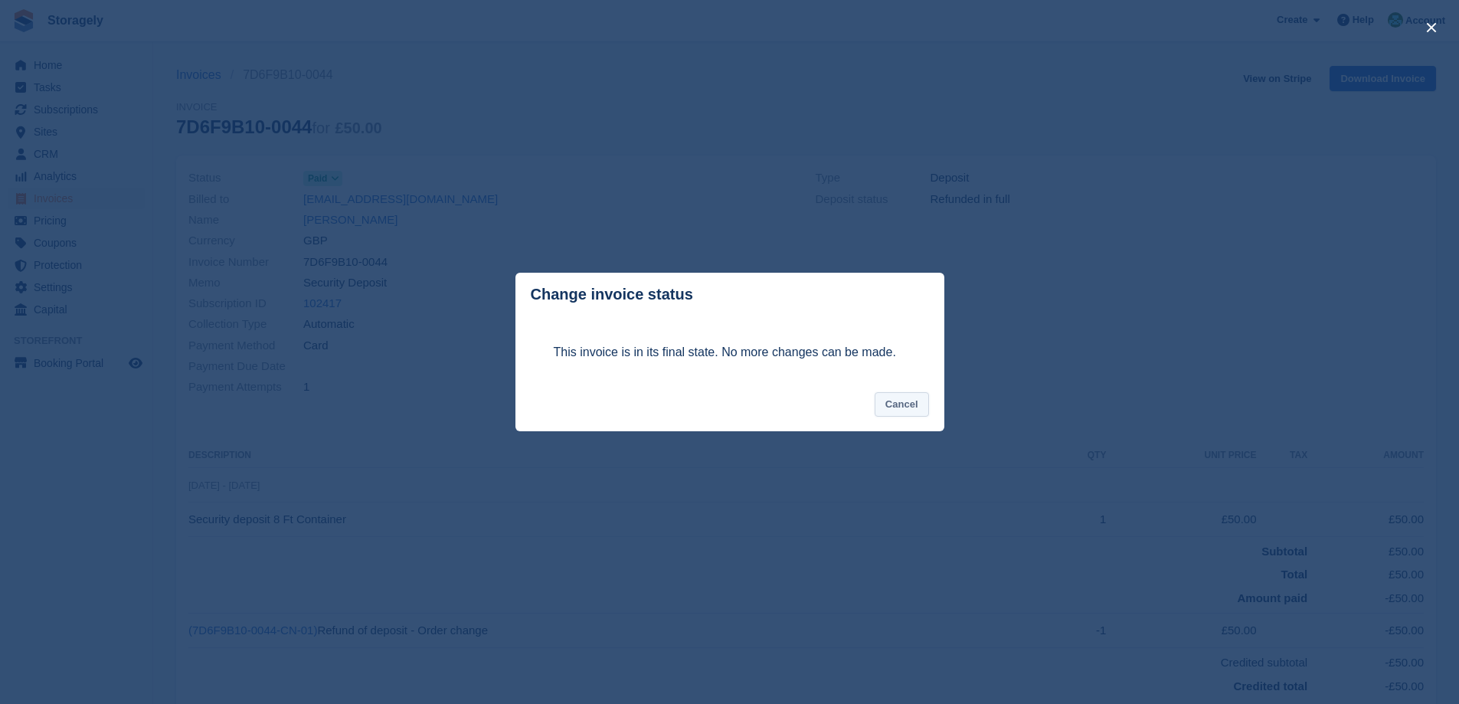
click at [903, 406] on button "Cancel" at bounding box center [902, 404] width 54 height 25
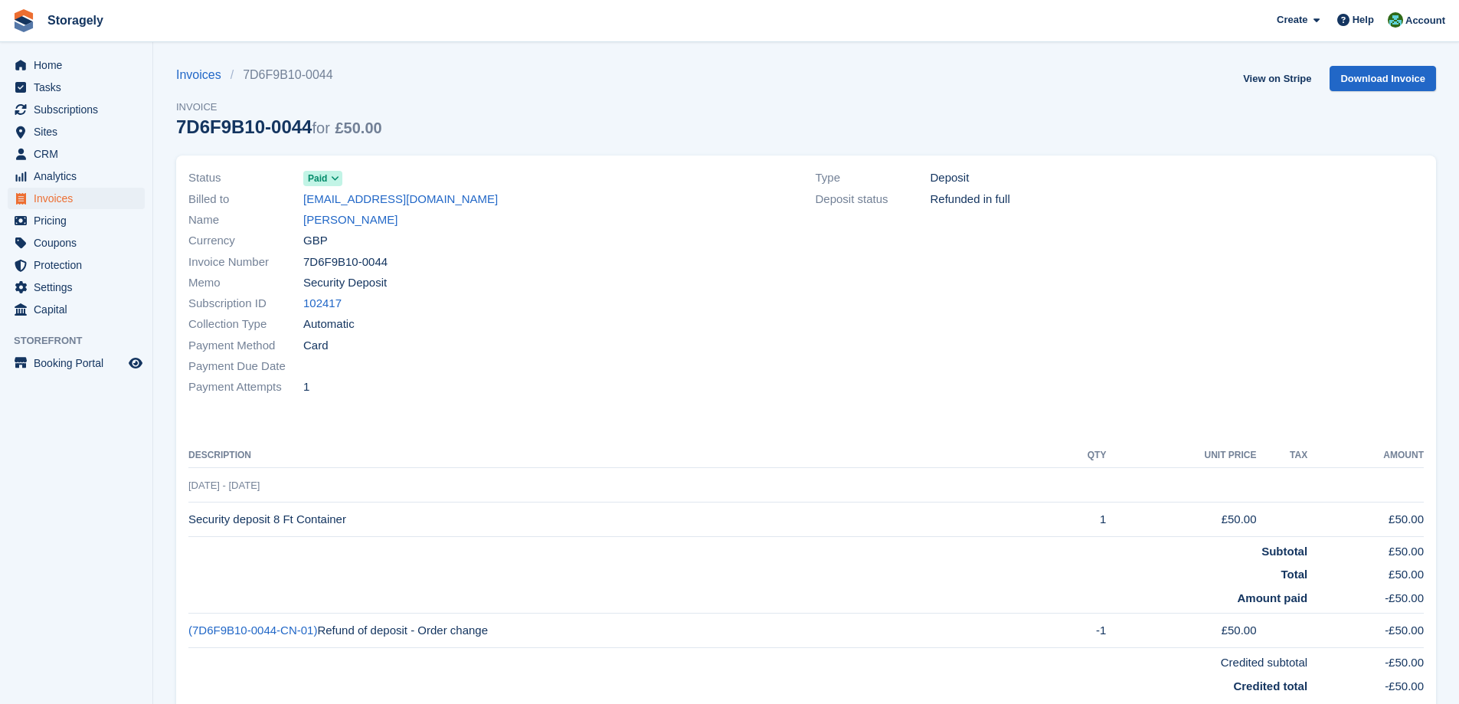
click at [669, 342] on div "Payment Method Card" at bounding box center [492, 345] width 609 height 21
click at [332, 179] on icon at bounding box center [335, 178] width 8 height 9
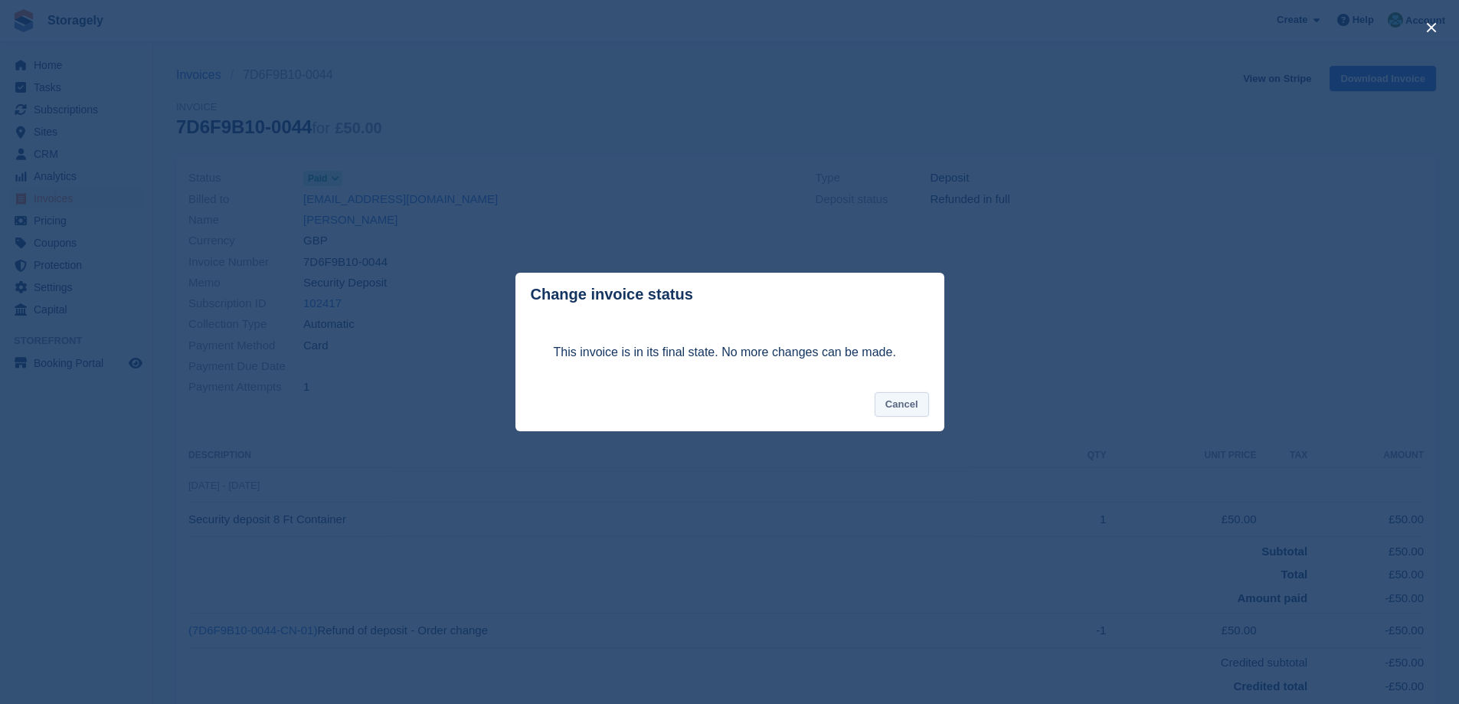
click at [917, 416] on button "Cancel" at bounding box center [902, 404] width 54 height 25
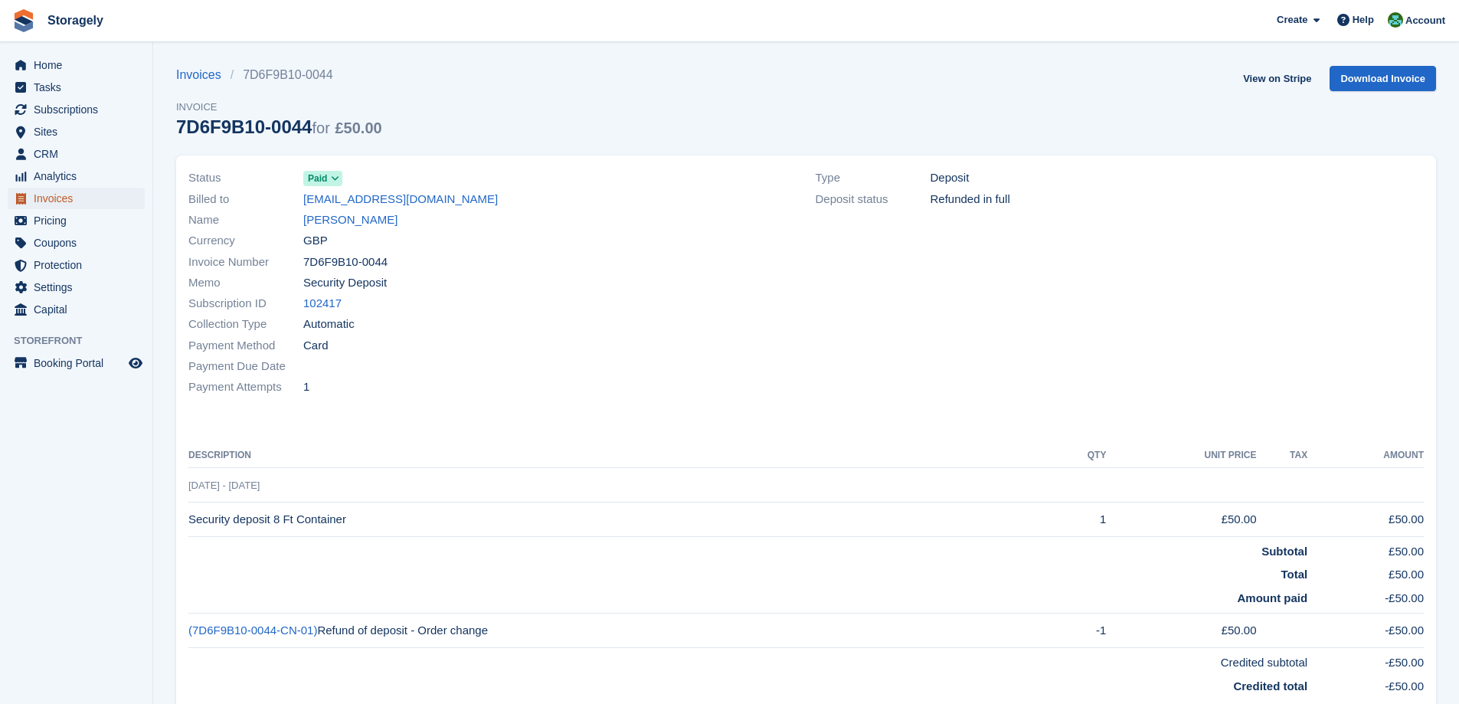
click at [54, 196] on span "Invoices" at bounding box center [80, 198] width 92 height 21
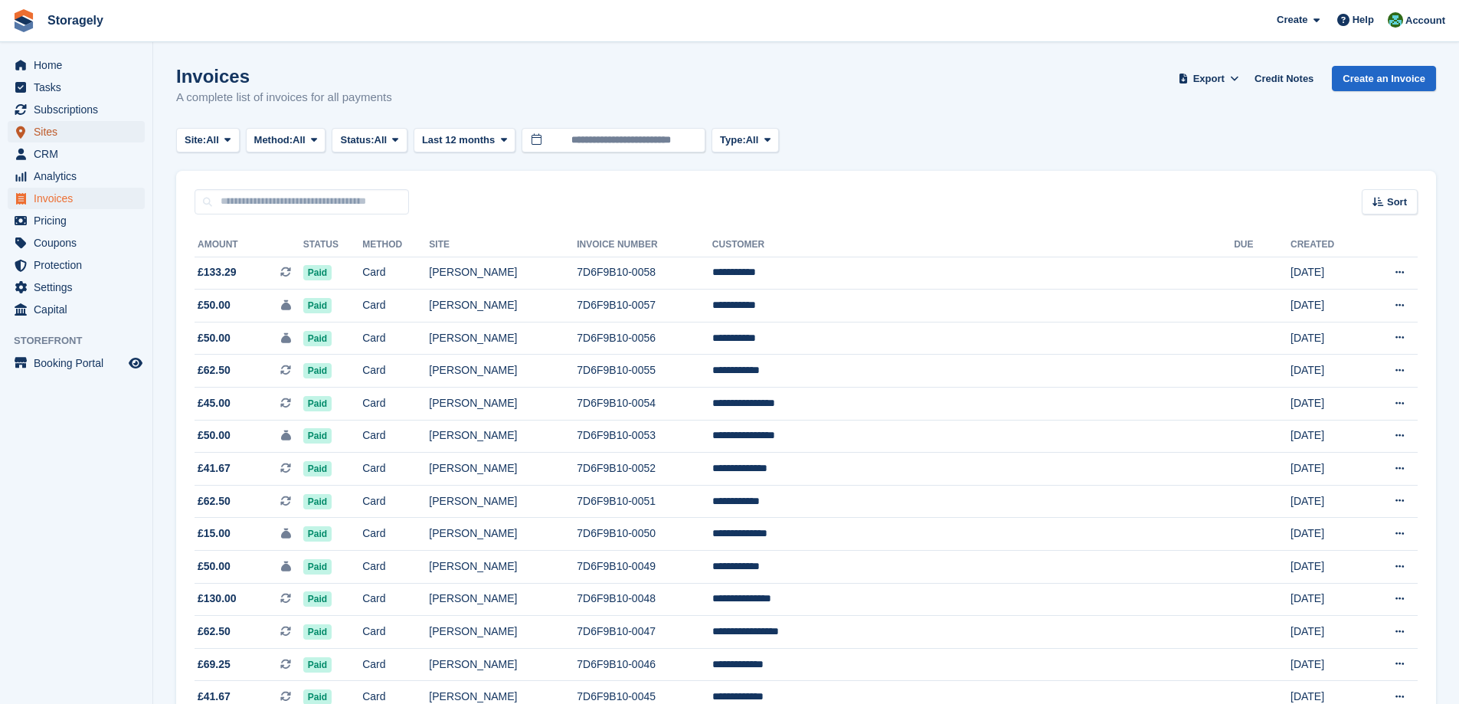
click at [70, 133] on span "Sites" at bounding box center [80, 131] width 92 height 21
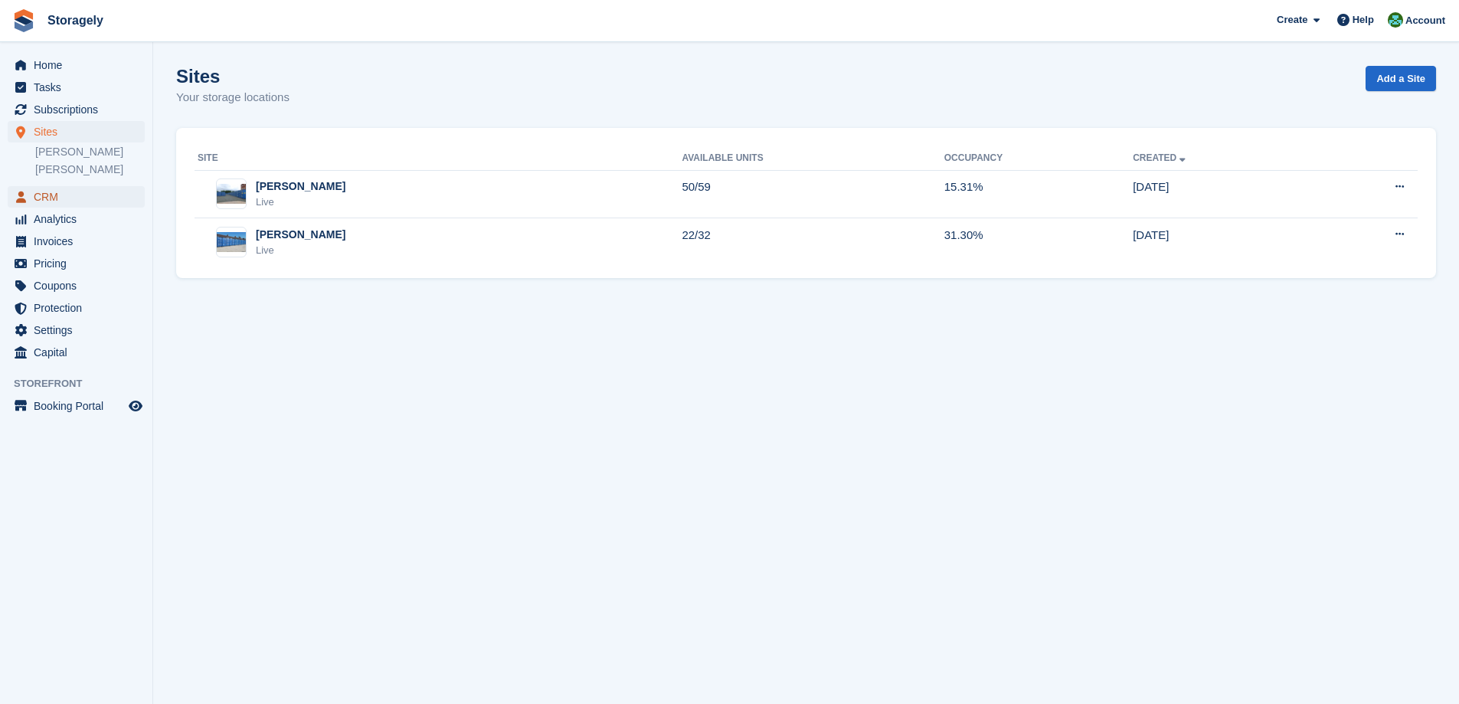
click at [49, 201] on span "CRM" at bounding box center [80, 196] width 92 height 21
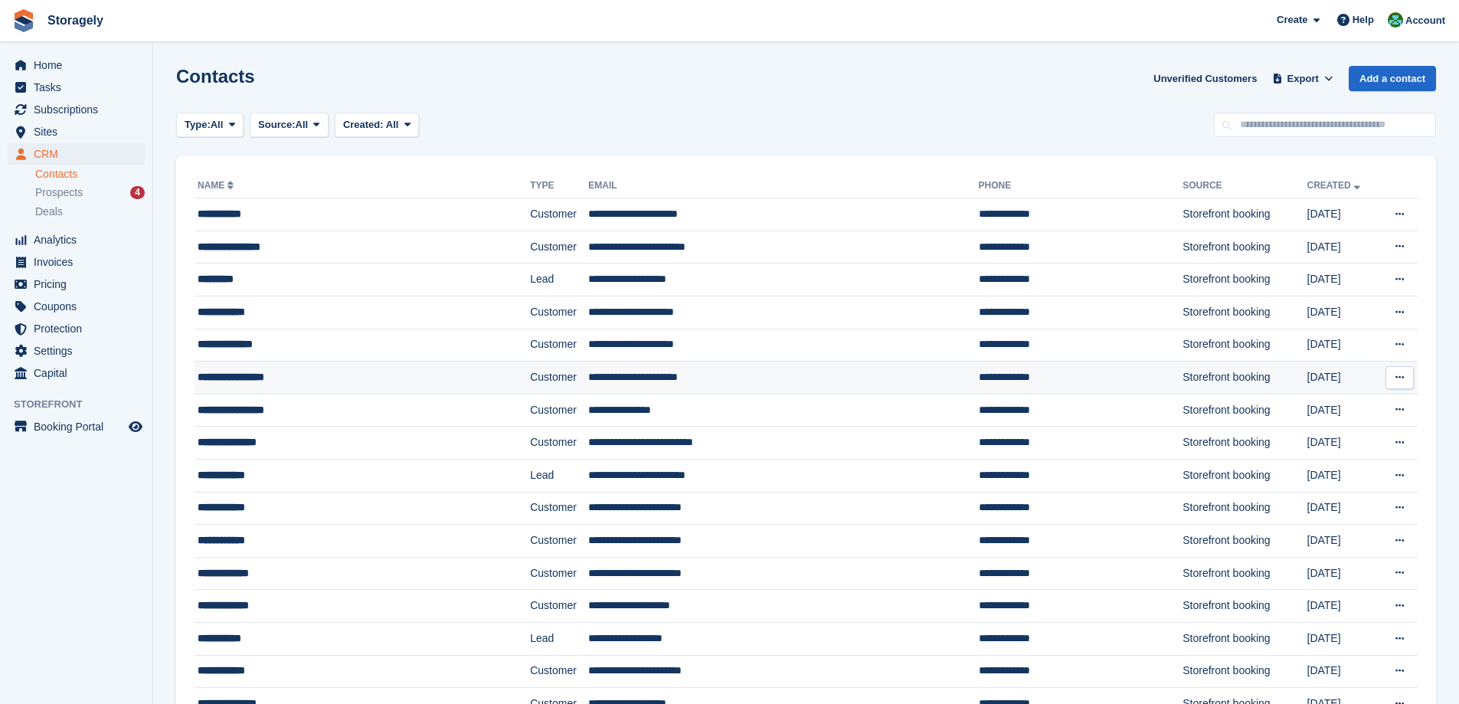
click at [280, 379] on div "**********" at bounding box center [330, 377] width 264 height 16
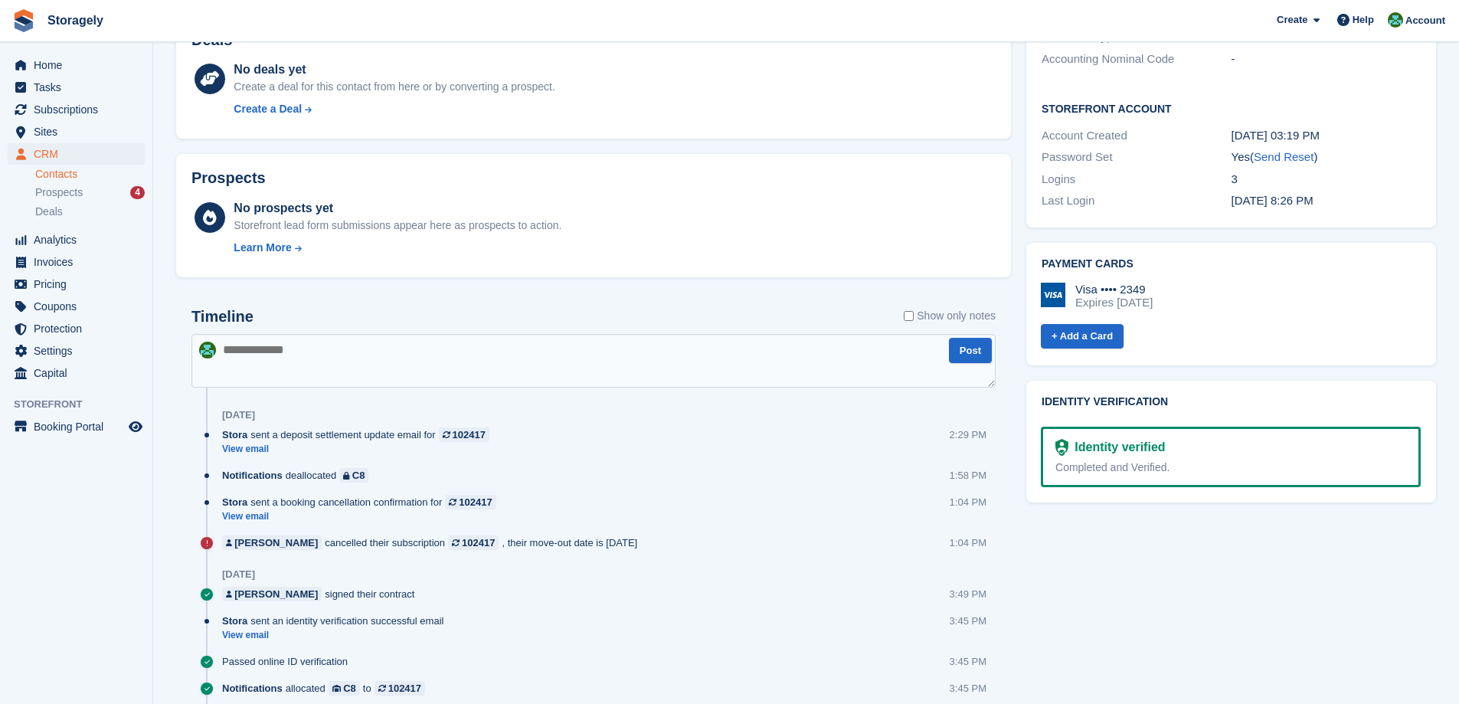
scroll to position [613, 0]
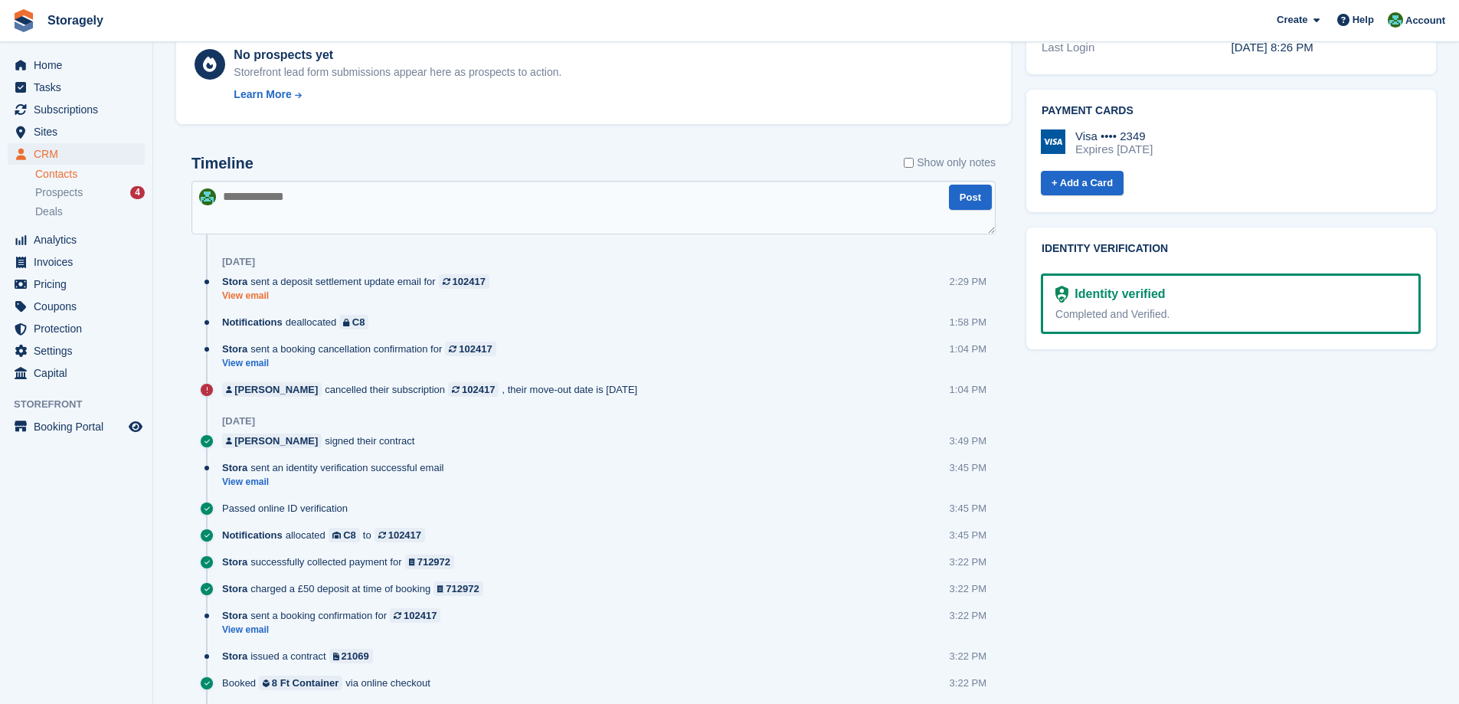
click at [247, 294] on link "View email" at bounding box center [359, 296] width 275 height 13
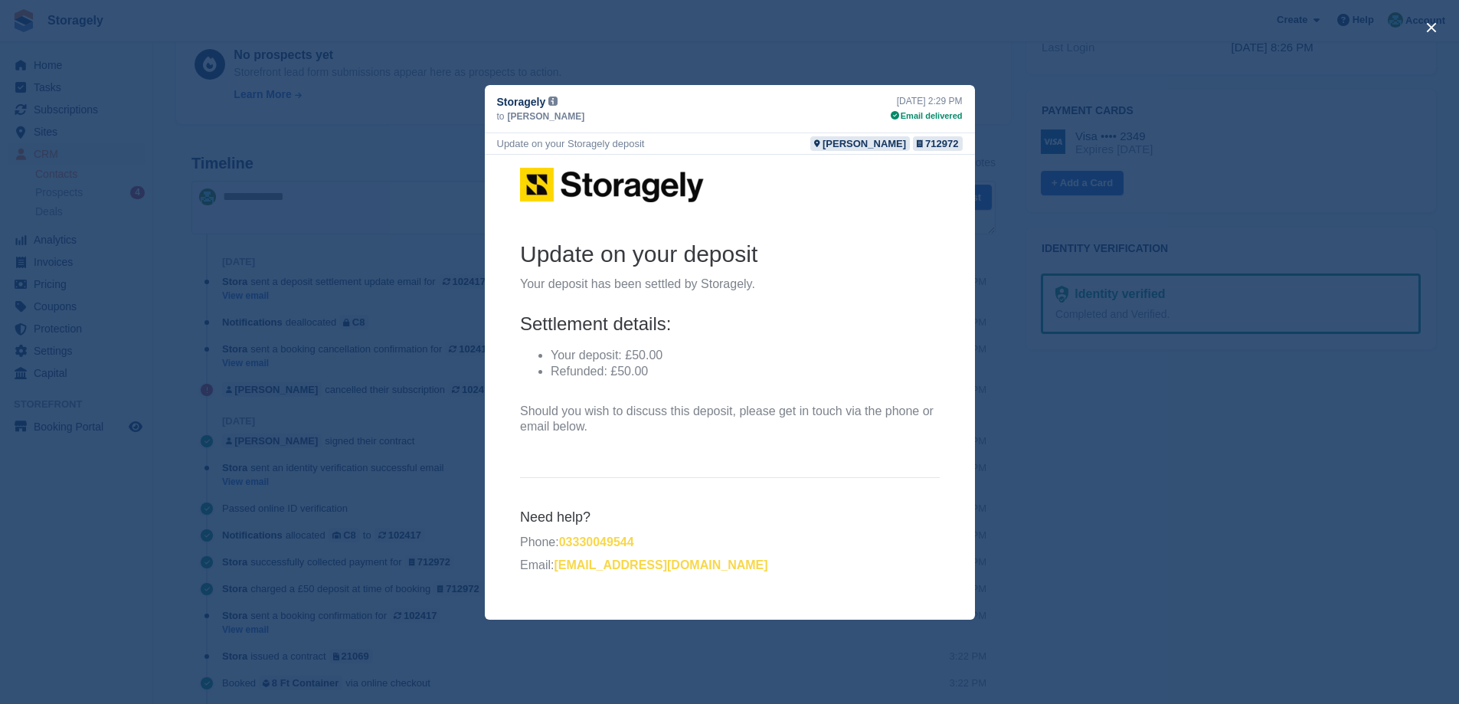
scroll to position [0, 0]
click at [384, 360] on div "close" at bounding box center [729, 352] width 1459 height 704
